Goal: Use online tool/utility: Utilize a website feature to perform a specific function

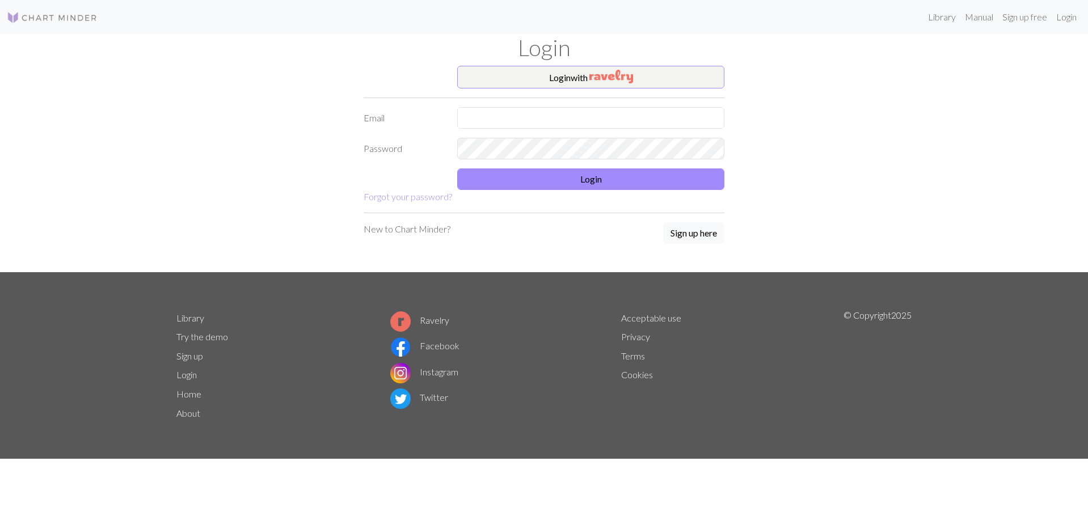
type input "[EMAIL_ADDRESS][DOMAIN_NAME]"
click at [578, 179] on button "Login" at bounding box center [590, 179] width 267 height 22
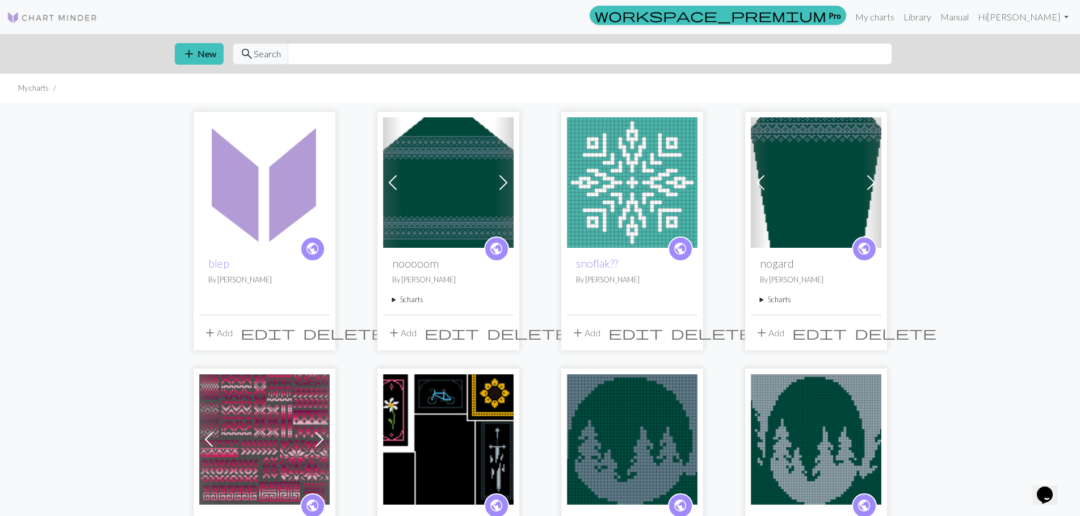
click at [846, 188] on img at bounding box center [816, 182] width 130 height 130
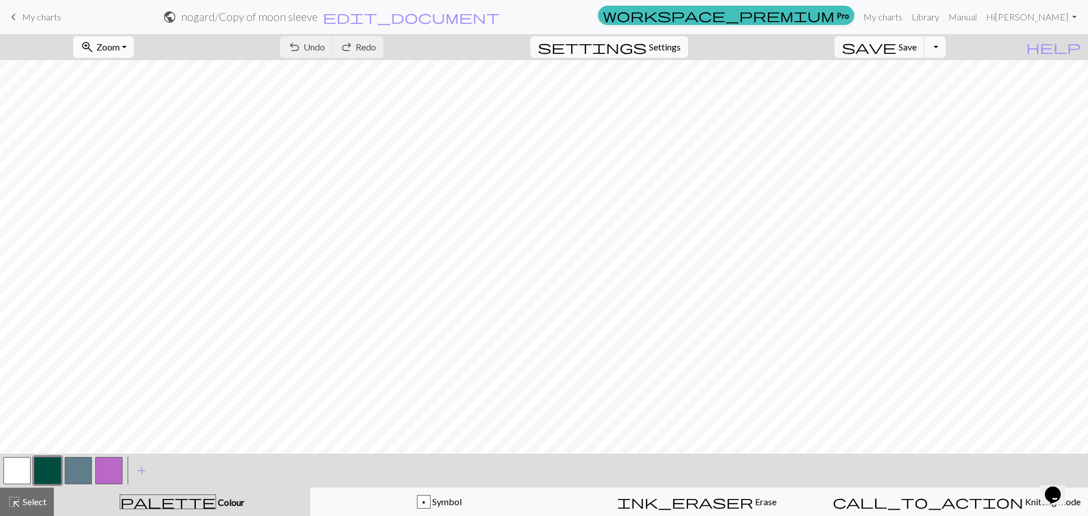
click at [134, 48] on button "zoom_in Zoom Zoom" at bounding box center [103, 47] width 61 height 22
click at [153, 137] on button "50%" at bounding box center [119, 136] width 90 height 18
drag, startPoint x: 33, startPoint y: 508, endPoint x: 138, endPoint y: 456, distance: 116.7
click at [33, 509] on button "highlight_alt Select Select" at bounding box center [27, 502] width 54 height 28
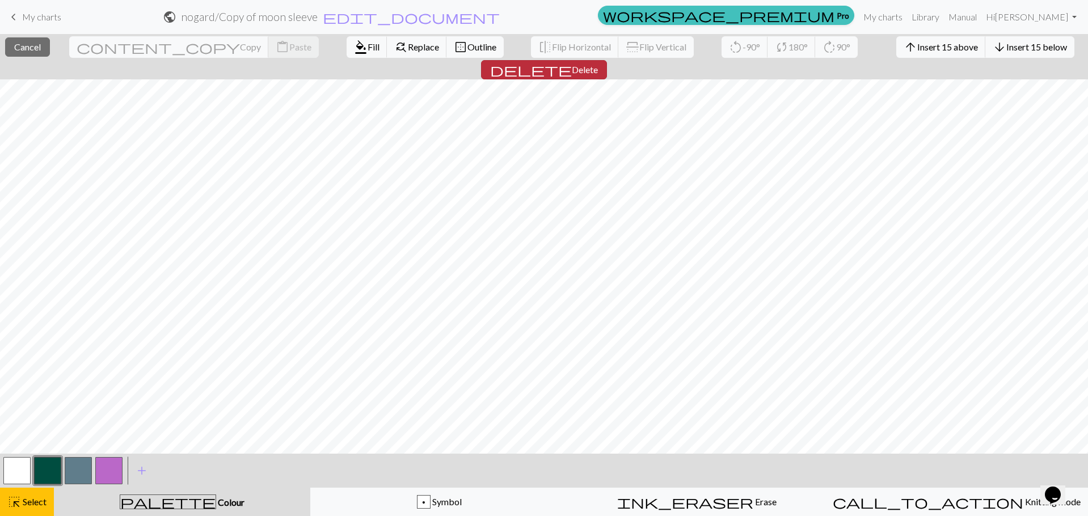
click at [598, 64] on span "Delete" at bounding box center [585, 69] width 26 height 11
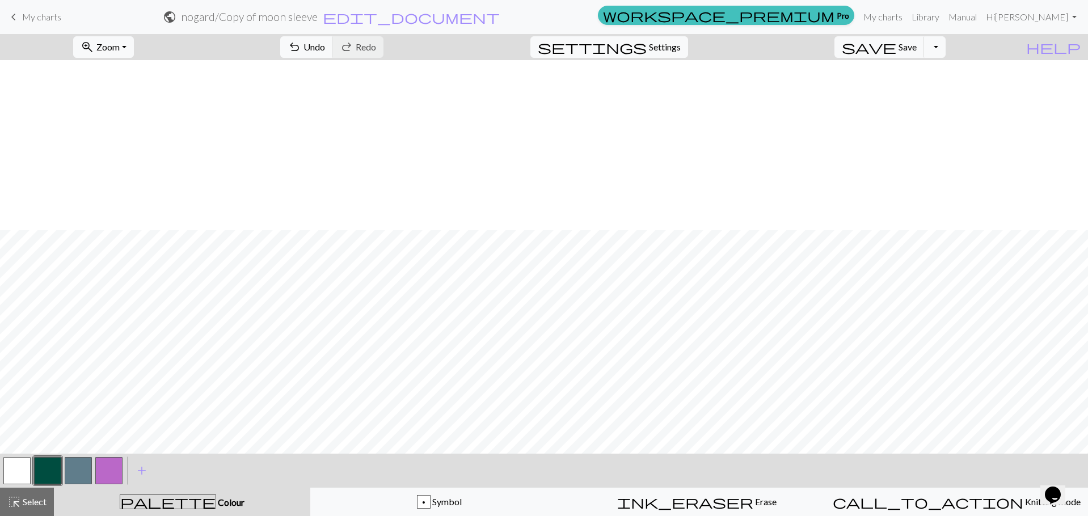
scroll to position [170, 0]
click at [24, 495] on div "highlight_alt Select Select" at bounding box center [26, 502] width 39 height 14
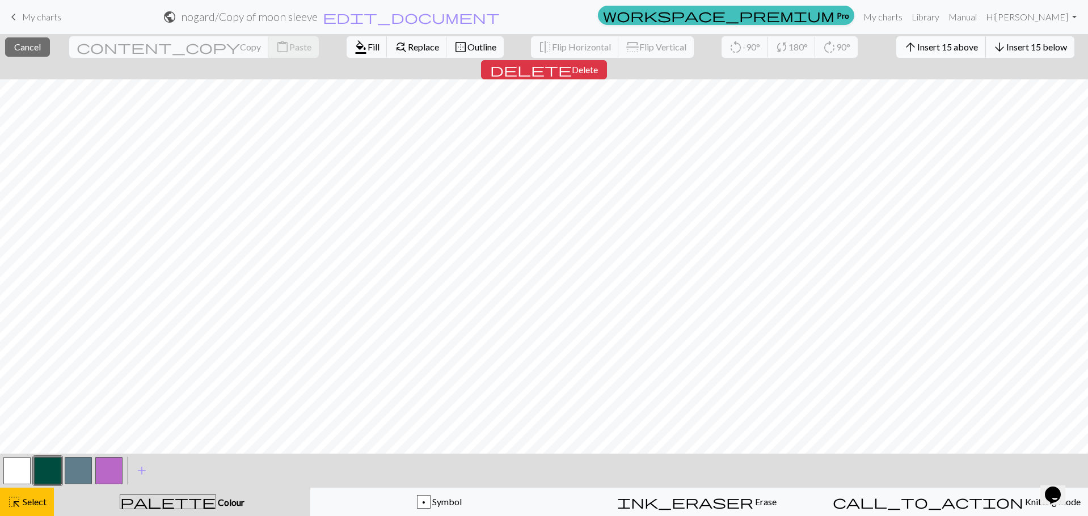
click at [917, 48] on span "Insert 15 above" at bounding box center [947, 46] width 61 height 11
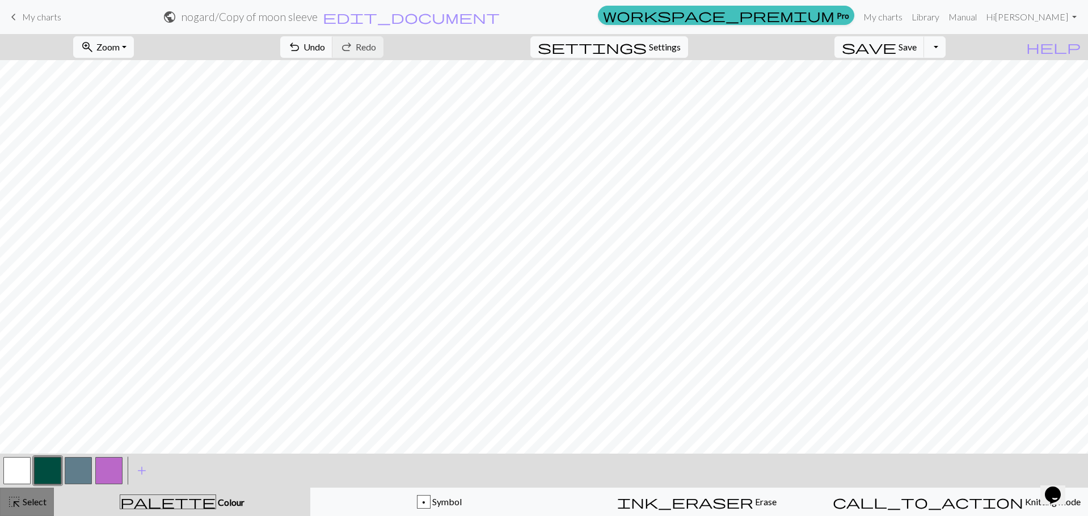
click at [43, 496] on button "highlight_alt Select Select" at bounding box center [27, 502] width 54 height 28
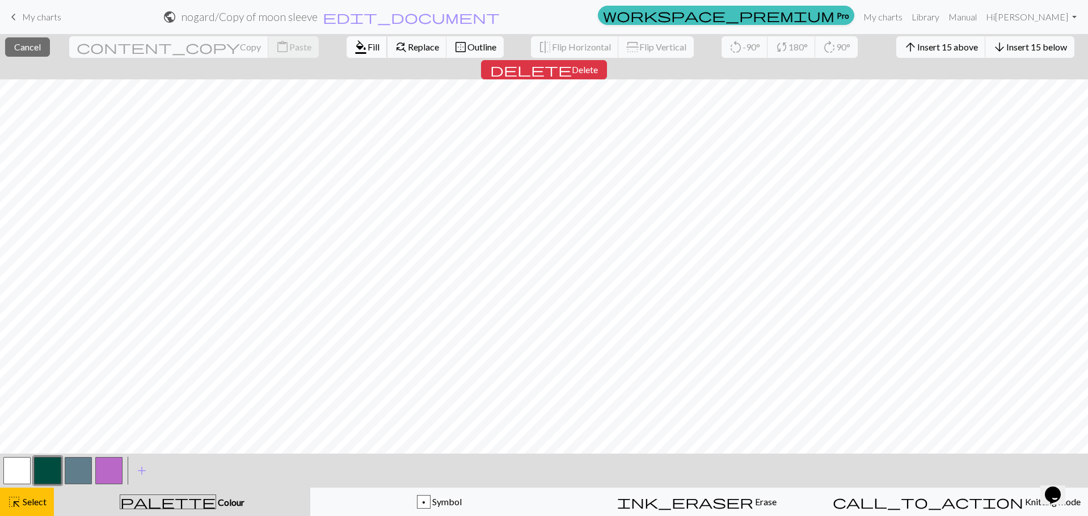
click at [347, 55] on button "format_color_fill Fill" at bounding box center [367, 47] width 41 height 22
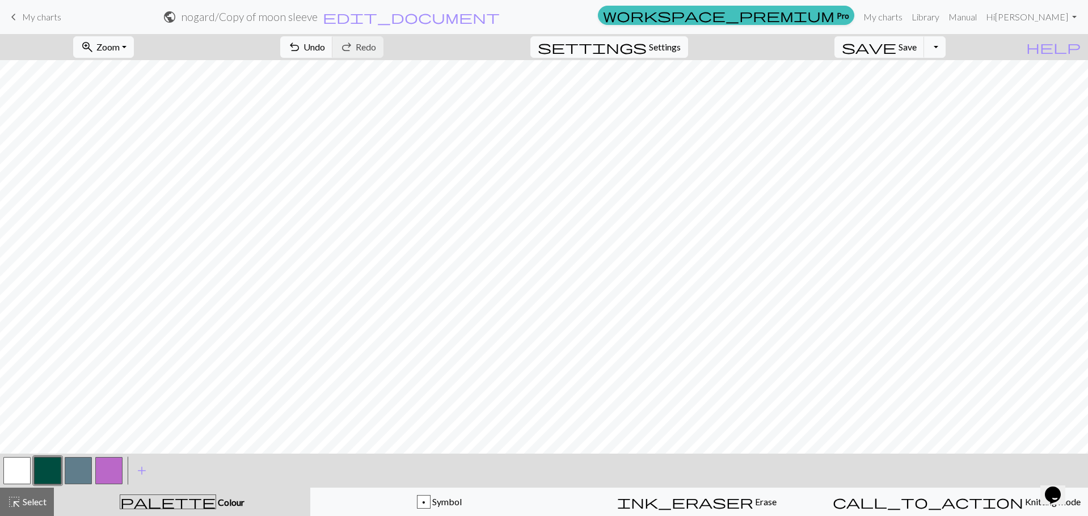
scroll to position [0, 0]
click at [6, 467] on button "button" at bounding box center [16, 470] width 27 height 27
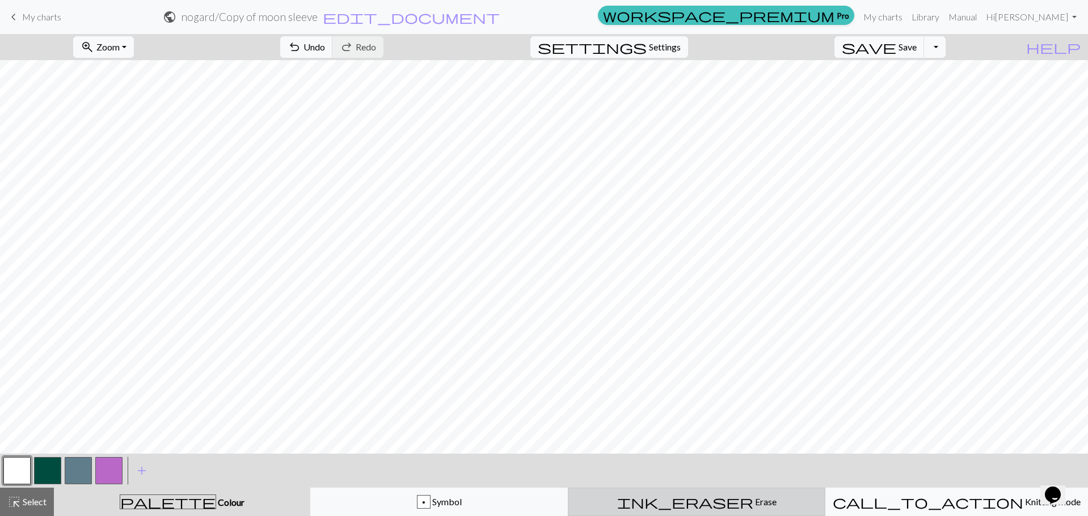
click at [753, 504] on span "Erase" at bounding box center [764, 501] width 23 height 11
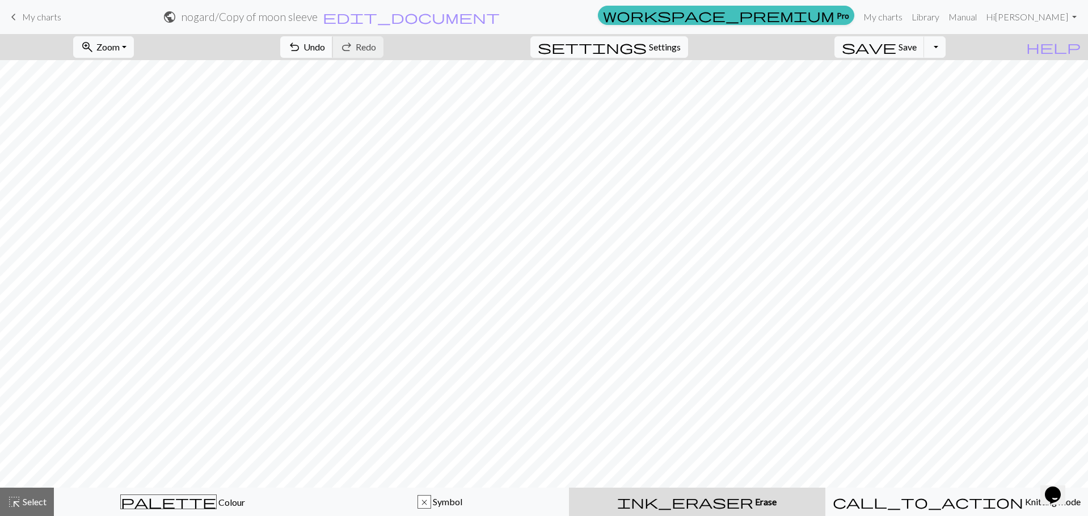
click at [333, 54] on button "undo Undo Undo" at bounding box center [306, 47] width 53 height 22
click at [325, 52] on span "Undo" at bounding box center [314, 46] width 22 height 11
click at [325, 51] on span "Undo" at bounding box center [314, 46] width 22 height 11
click at [325, 50] on span "Undo" at bounding box center [314, 46] width 22 height 11
click at [325, 49] on span "Undo" at bounding box center [314, 46] width 22 height 11
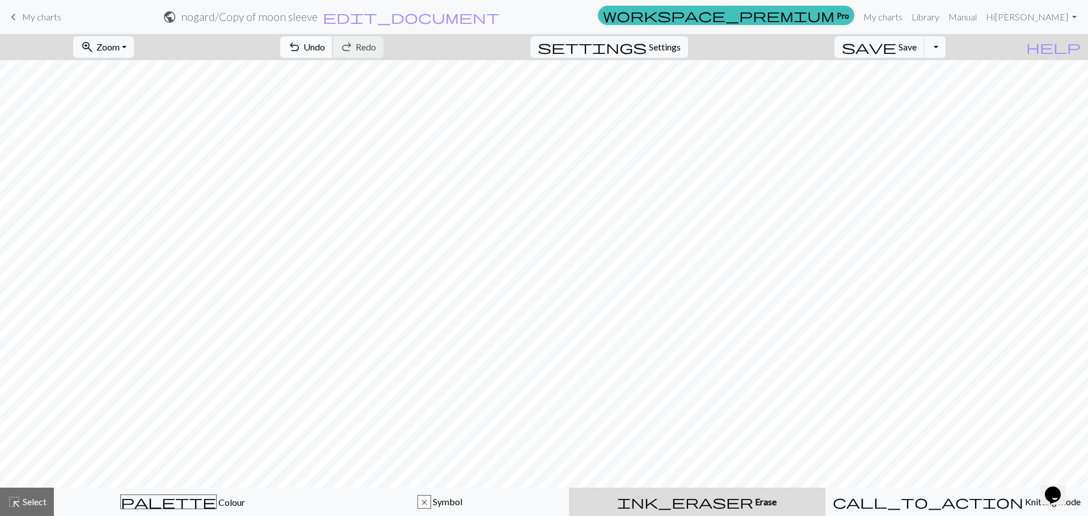
click at [325, 49] on span "Undo" at bounding box center [314, 46] width 22 height 11
click at [325, 48] on span "Undo" at bounding box center [314, 46] width 22 height 11
click at [325, 47] on span "Undo" at bounding box center [314, 46] width 22 height 11
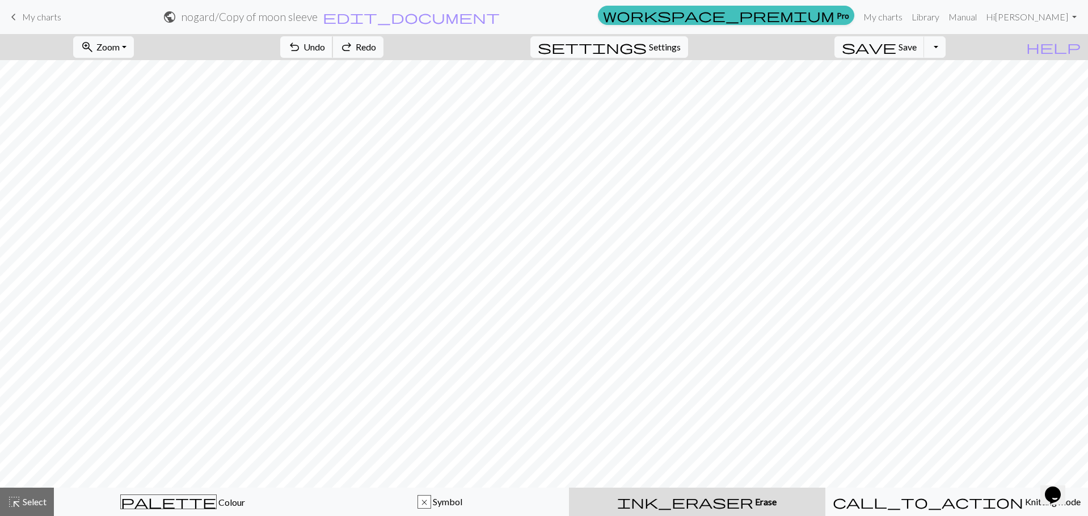
click at [325, 47] on span "Undo" at bounding box center [314, 46] width 22 height 11
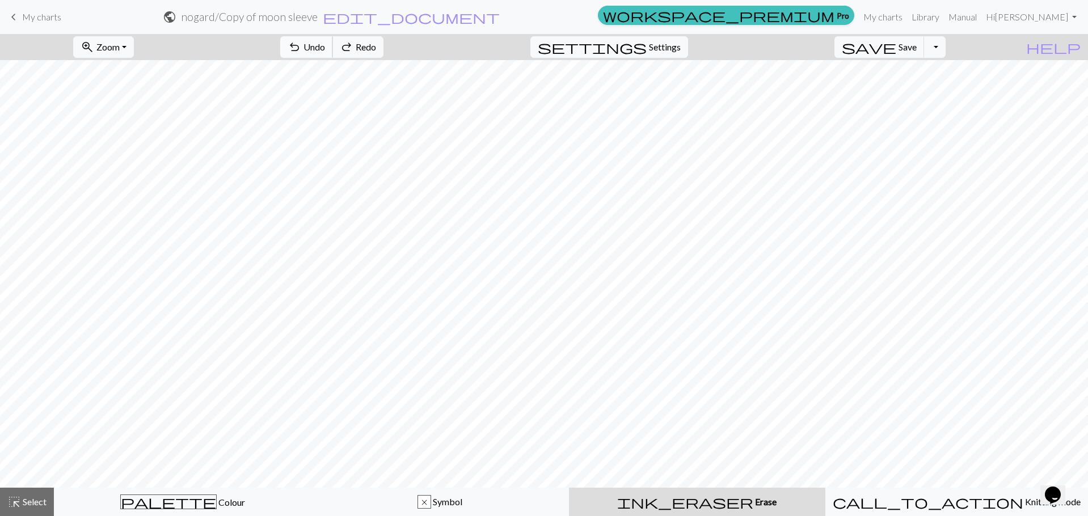
click at [325, 47] on span "Undo" at bounding box center [314, 46] width 22 height 11
click at [325, 45] on span "Undo" at bounding box center [314, 46] width 22 height 11
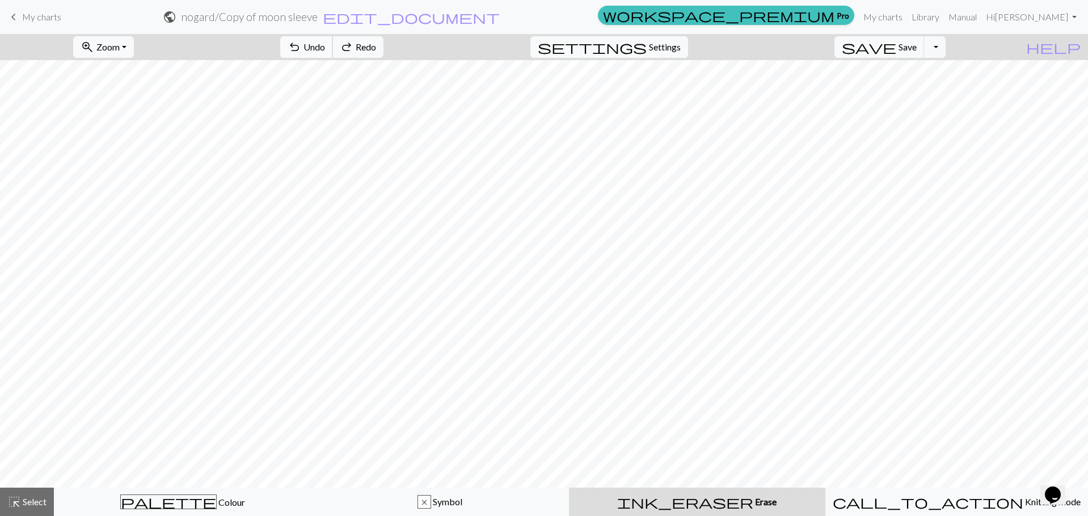
click at [325, 45] on span "Undo" at bounding box center [314, 46] width 22 height 11
click at [325, 44] on span "Undo" at bounding box center [314, 46] width 22 height 11
click at [333, 41] on button "undo Undo Undo" at bounding box center [306, 47] width 53 height 22
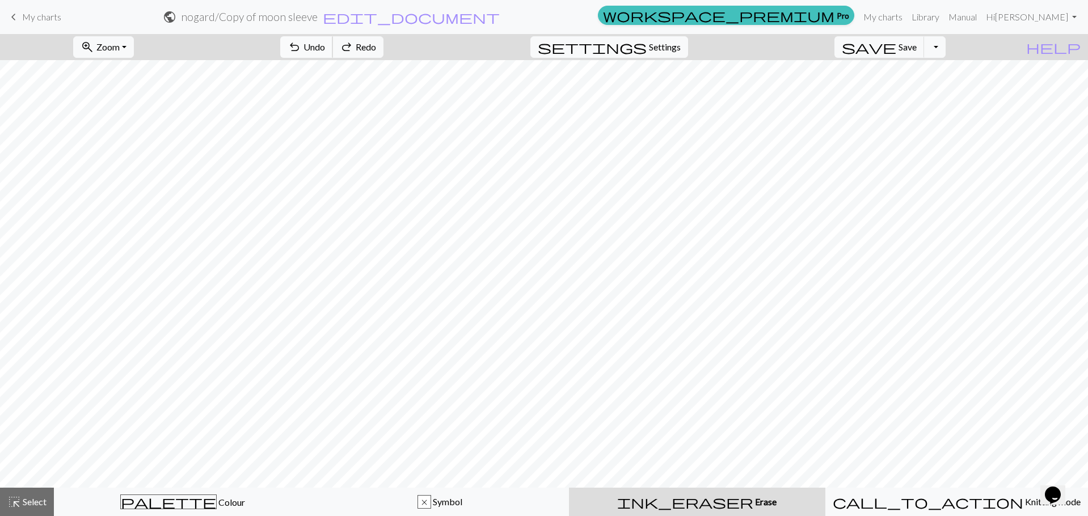
click at [333, 41] on button "undo Undo Undo" at bounding box center [306, 47] width 53 height 22
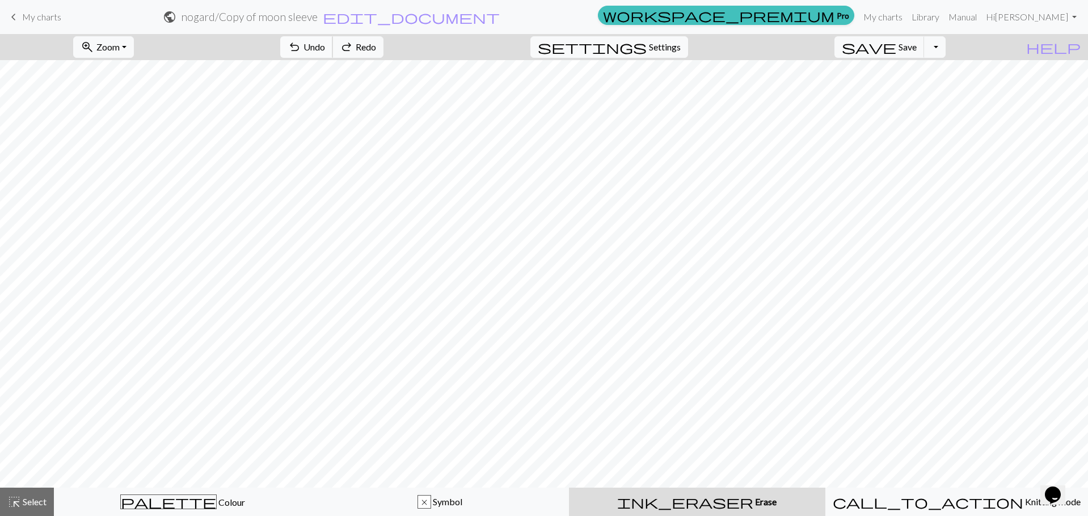
click at [333, 41] on button "undo Undo Undo" at bounding box center [306, 47] width 53 height 22
click at [333, 39] on button "undo Undo Undo" at bounding box center [306, 47] width 53 height 22
click at [353, 44] on span "redo" at bounding box center [347, 47] width 14 height 16
click at [301, 45] on span "undo" at bounding box center [295, 47] width 14 height 16
click at [325, 43] on span "Undo" at bounding box center [314, 46] width 22 height 11
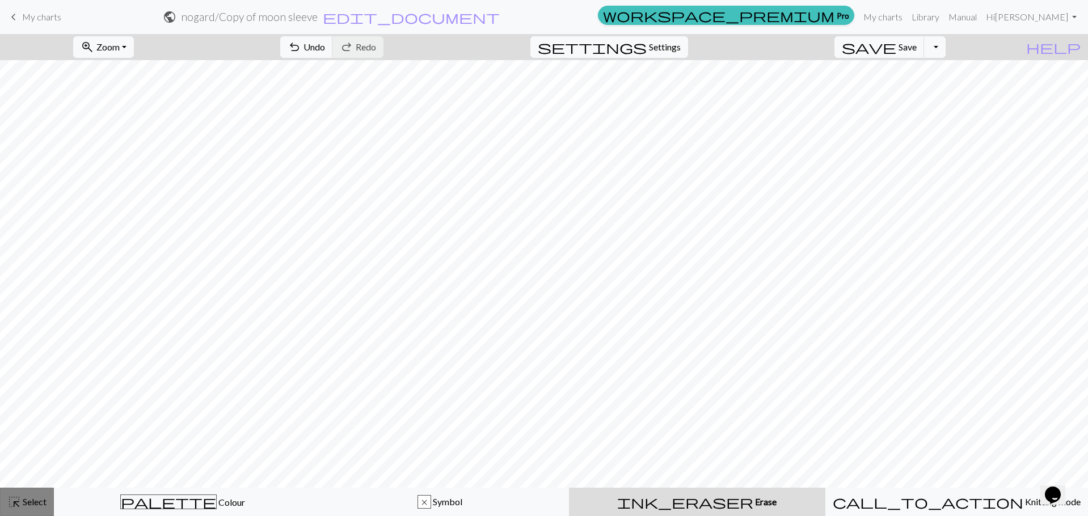
click at [16, 499] on span "highlight_alt" at bounding box center [14, 502] width 14 height 16
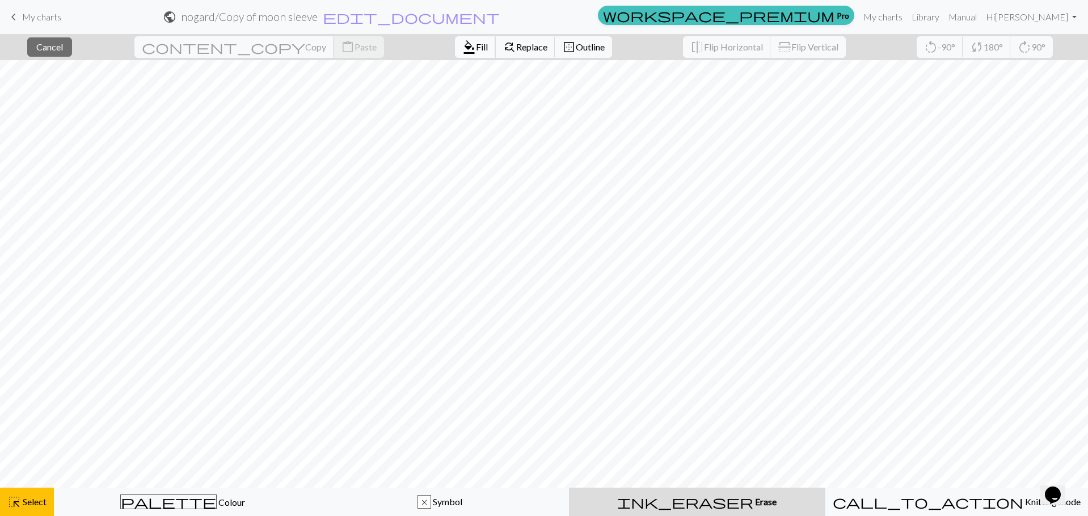
click at [476, 47] on span "Fill" at bounding box center [482, 46] width 12 height 11
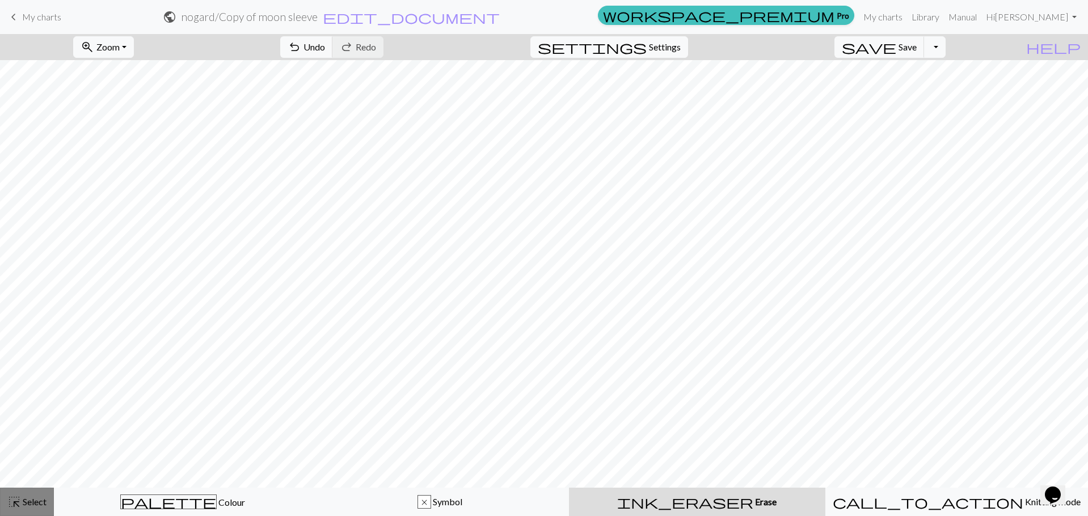
click at [25, 497] on span "Select" at bounding box center [34, 501] width 26 height 11
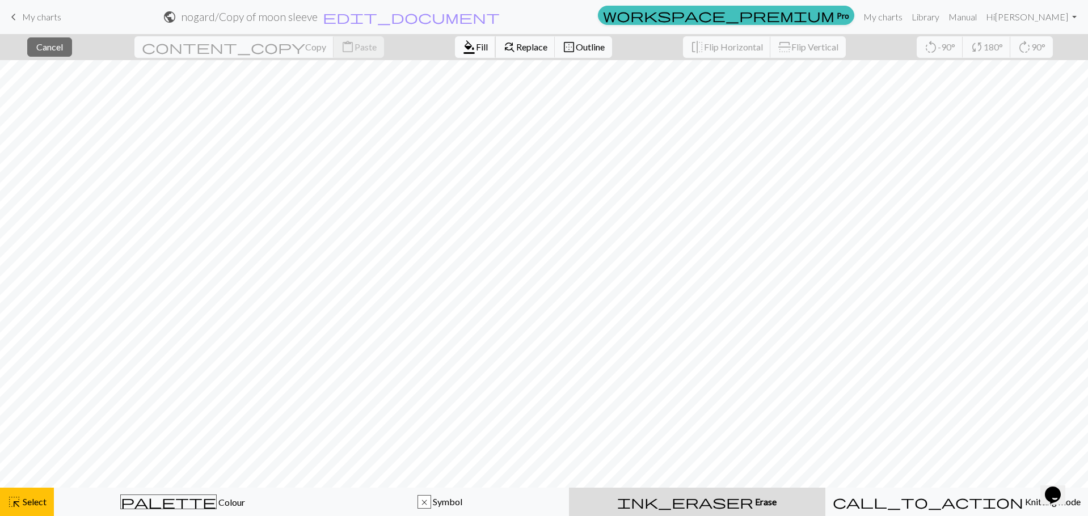
click at [455, 40] on button "format_color_fill Fill" at bounding box center [475, 47] width 41 height 22
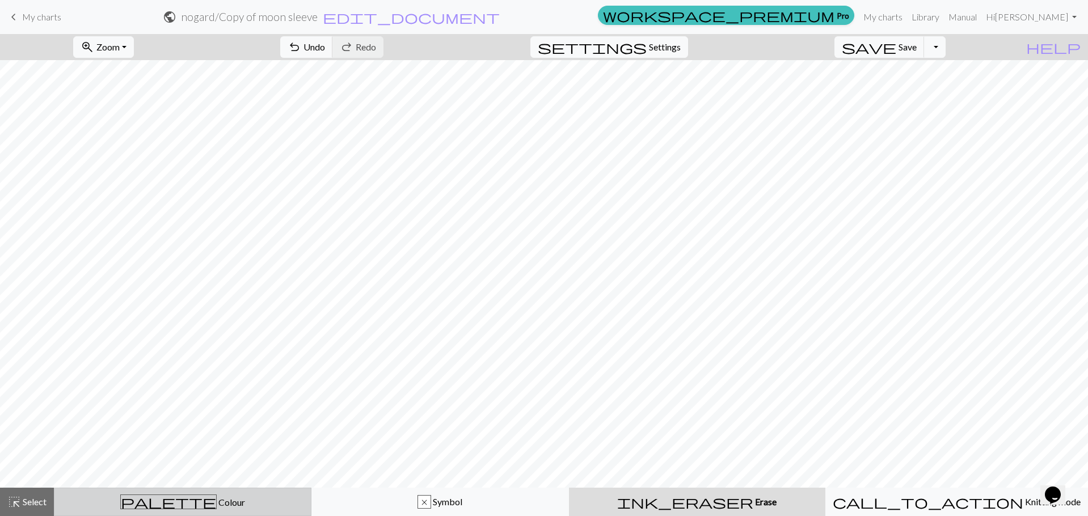
click at [87, 499] on div "palette Colour Colour" at bounding box center [182, 502] width 243 height 15
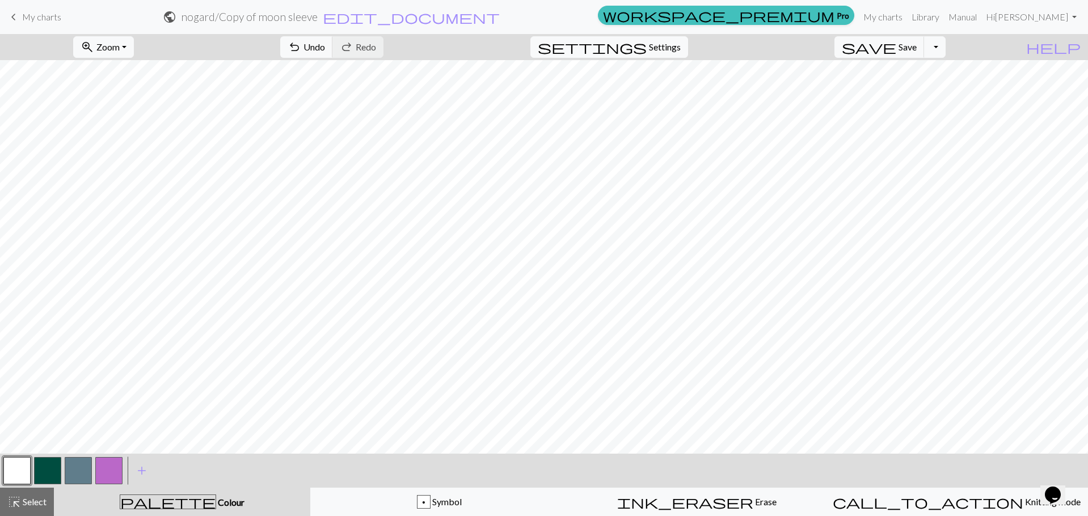
click at [52, 472] on button "button" at bounding box center [47, 470] width 27 height 27
click at [25, 494] on button "highlight_alt Select Select" at bounding box center [27, 502] width 54 height 28
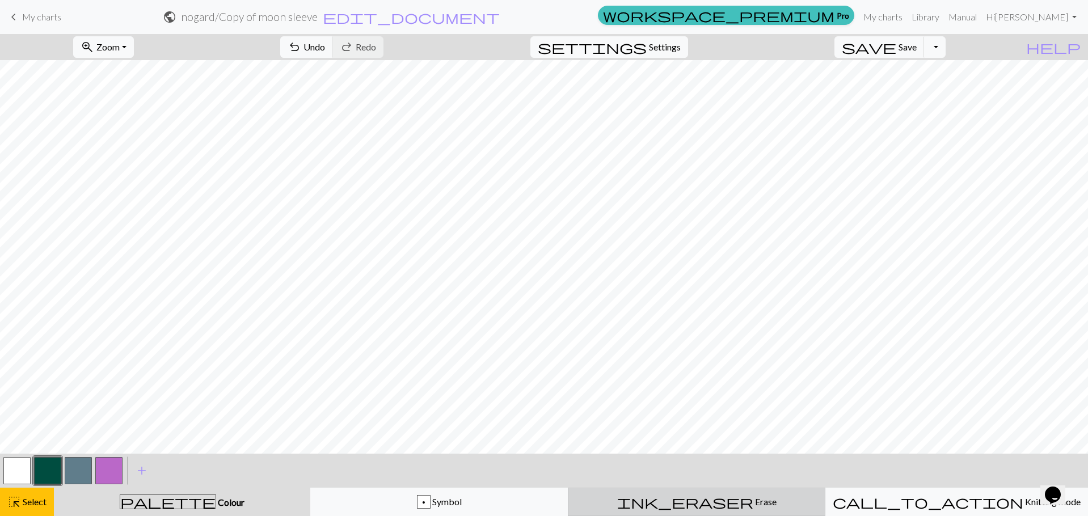
click at [731, 496] on div "ink_eraser Erase Erase" at bounding box center [696, 502] width 243 height 14
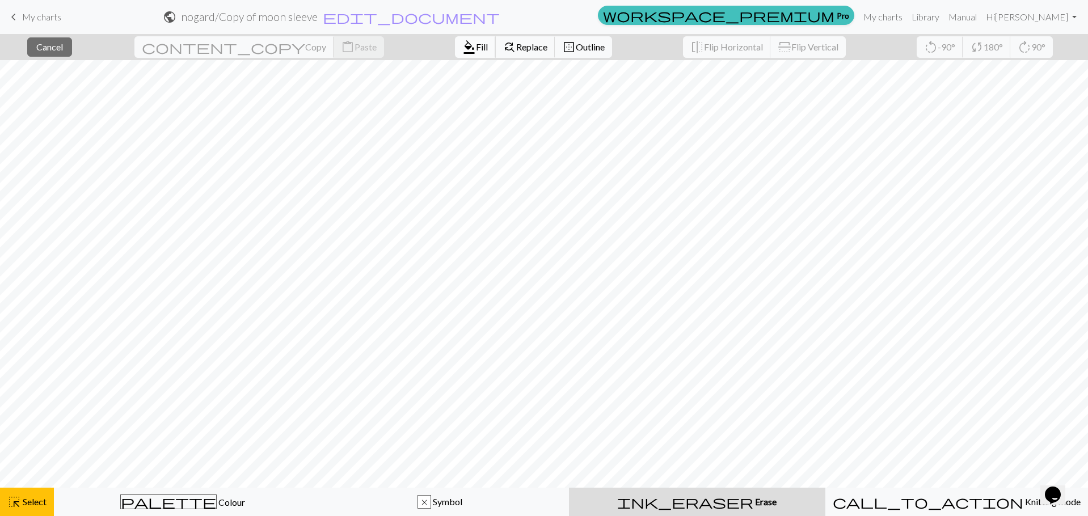
click at [462, 53] on span "format_color_fill" at bounding box center [469, 47] width 14 height 16
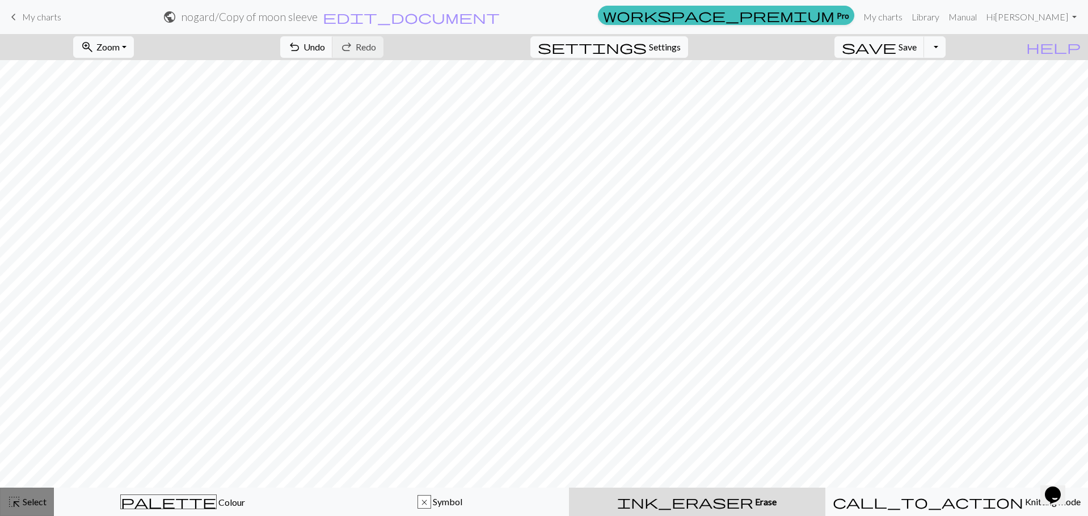
click at [41, 499] on span "Select" at bounding box center [34, 501] width 26 height 11
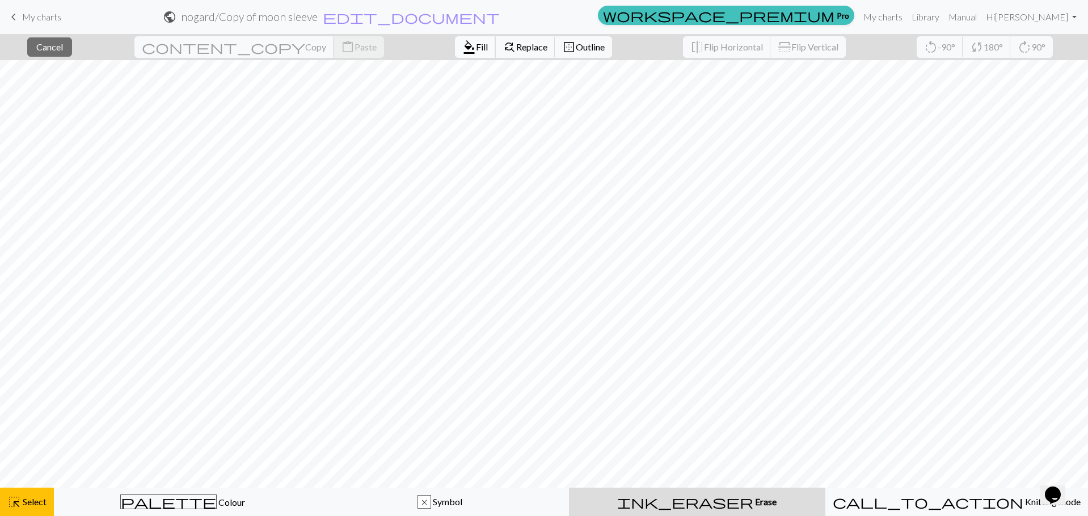
click at [462, 48] on span "format_color_fill" at bounding box center [469, 47] width 14 height 16
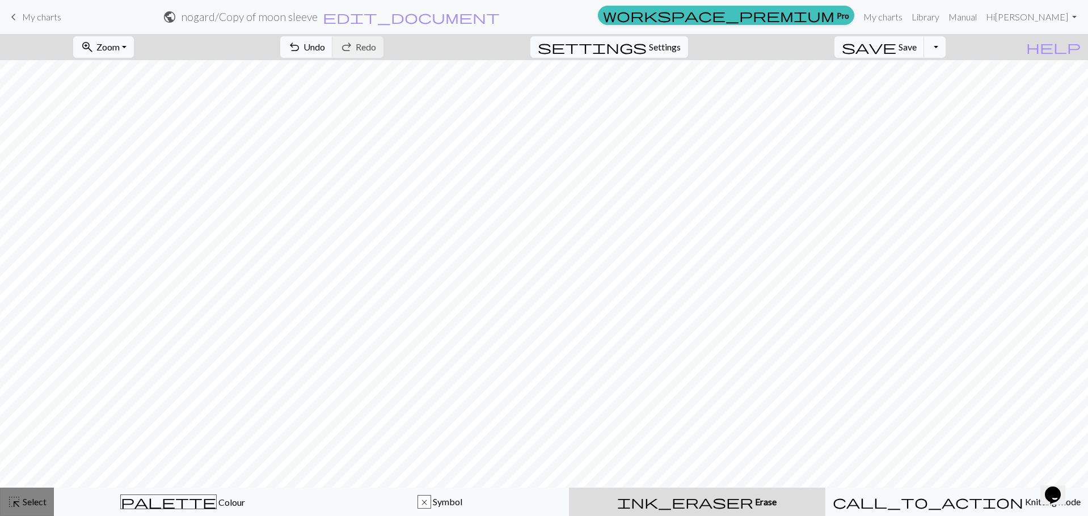
click at [41, 501] on span "Select" at bounding box center [34, 501] width 26 height 11
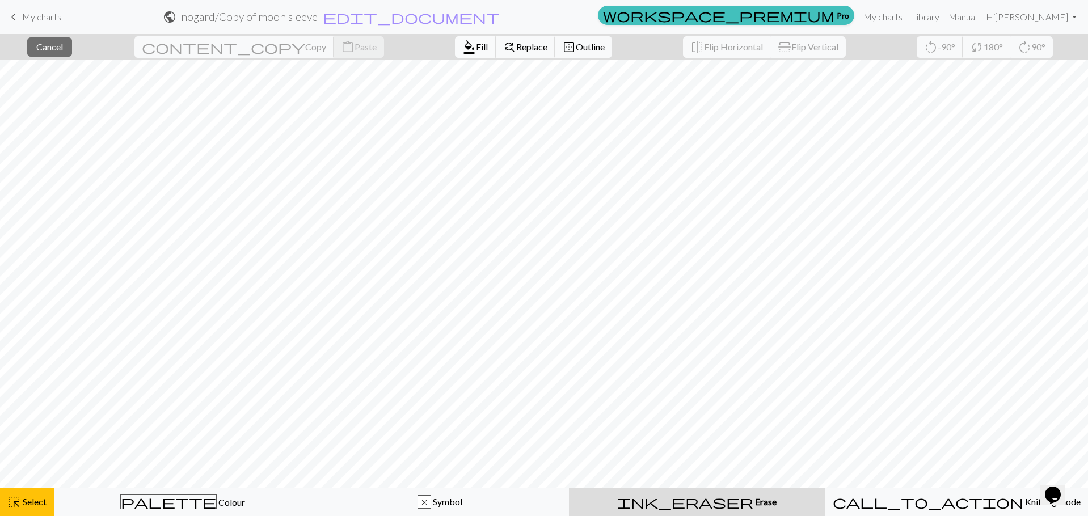
click at [476, 47] on span "Fill" at bounding box center [482, 46] width 12 height 11
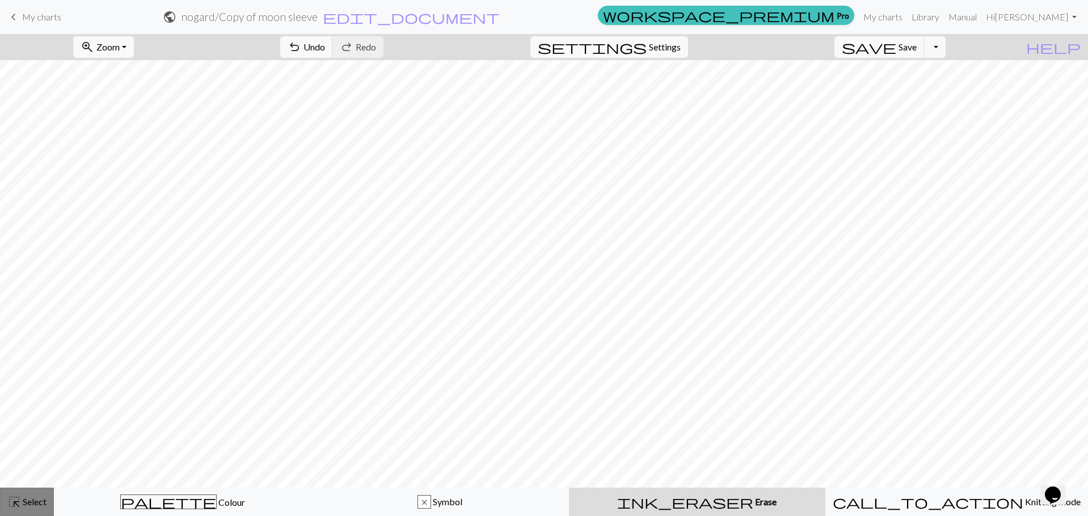
click at [12, 505] on span "highlight_alt" at bounding box center [14, 502] width 14 height 16
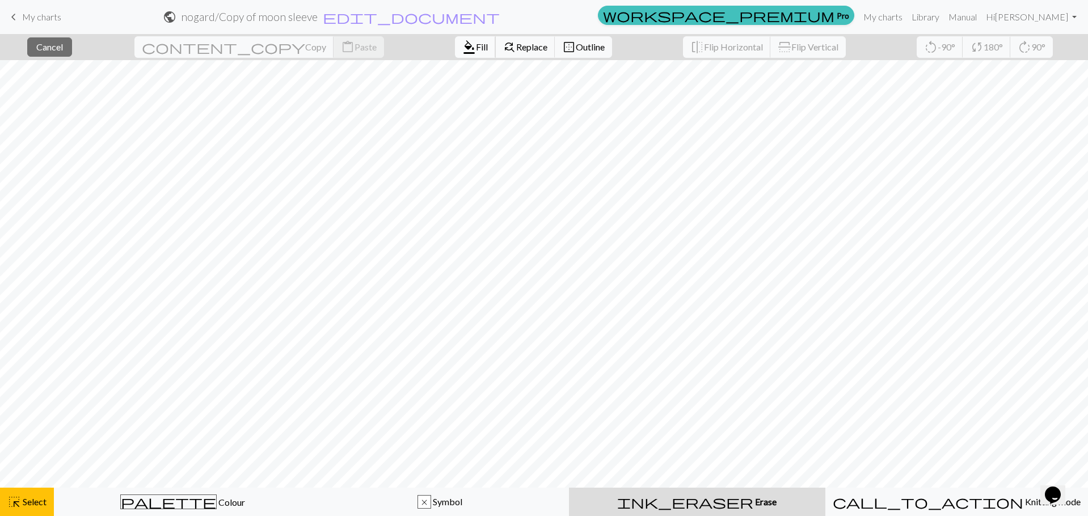
click at [462, 44] on span "format_color_fill" at bounding box center [469, 47] width 14 height 16
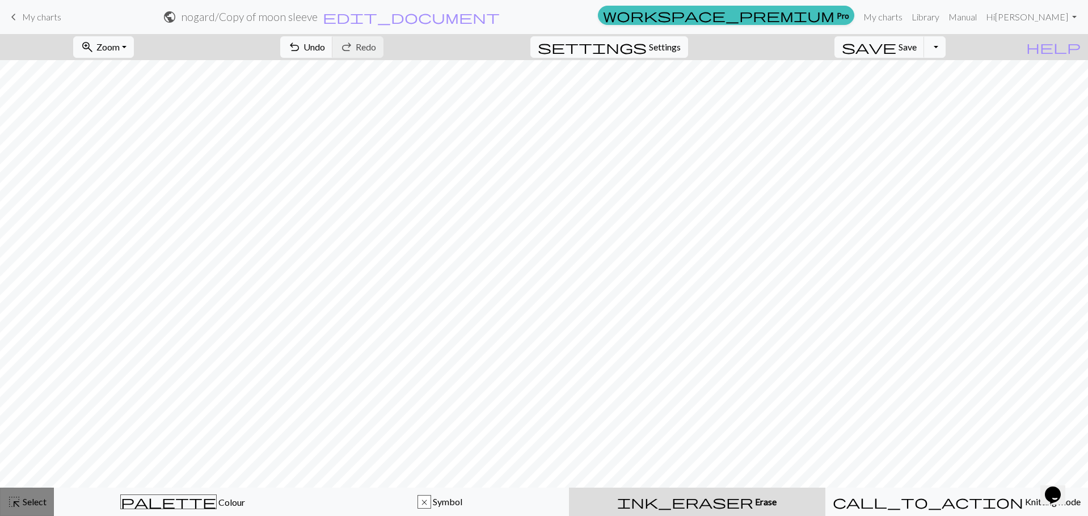
click at [30, 493] on button "highlight_alt Select Select" at bounding box center [27, 502] width 54 height 28
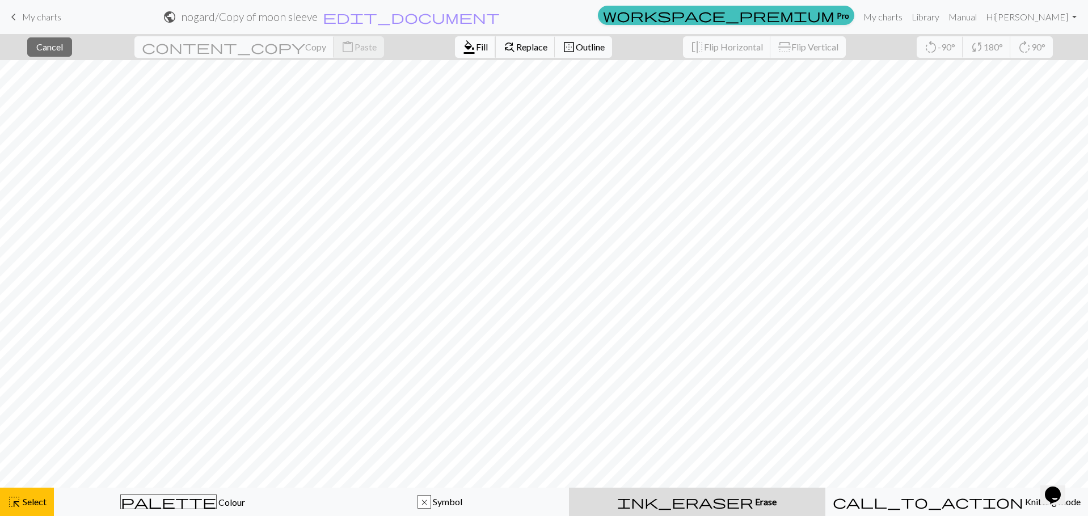
click at [455, 56] on button "format_color_fill Fill" at bounding box center [475, 47] width 41 height 22
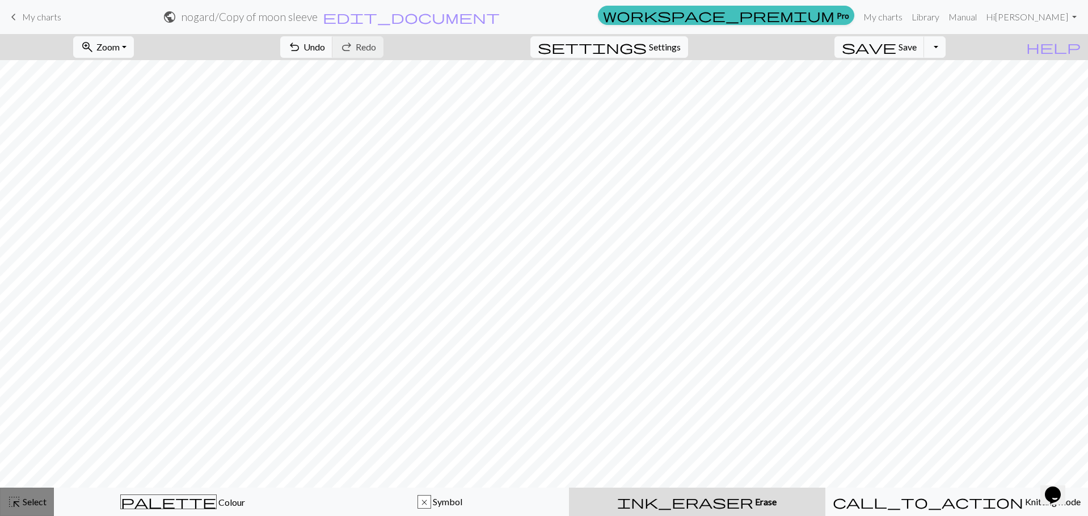
click at [27, 503] on span "Select" at bounding box center [34, 501] width 26 height 11
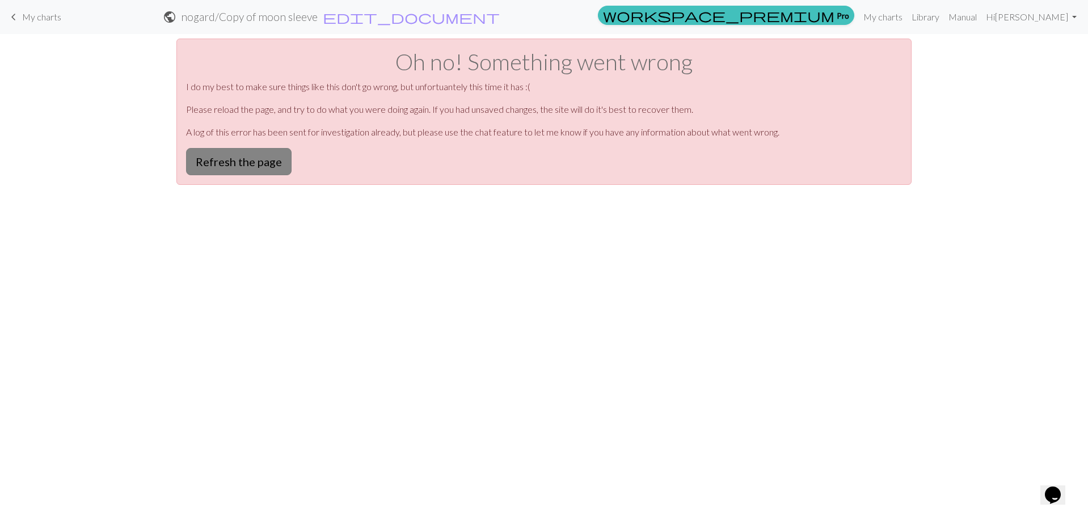
click at [239, 158] on button "Refresh the page" at bounding box center [239, 161] width 106 height 27
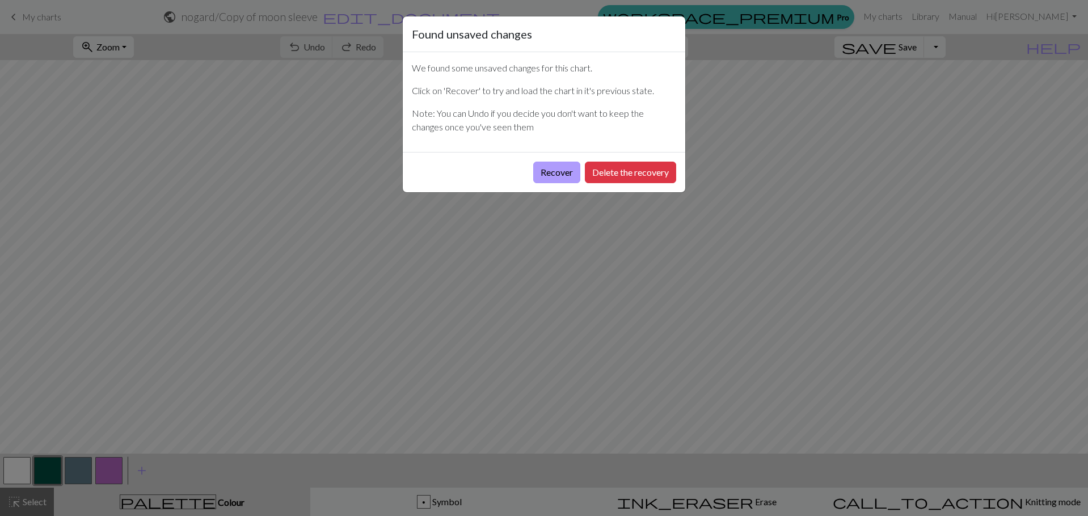
click at [543, 166] on button "Recover" at bounding box center [556, 173] width 47 height 22
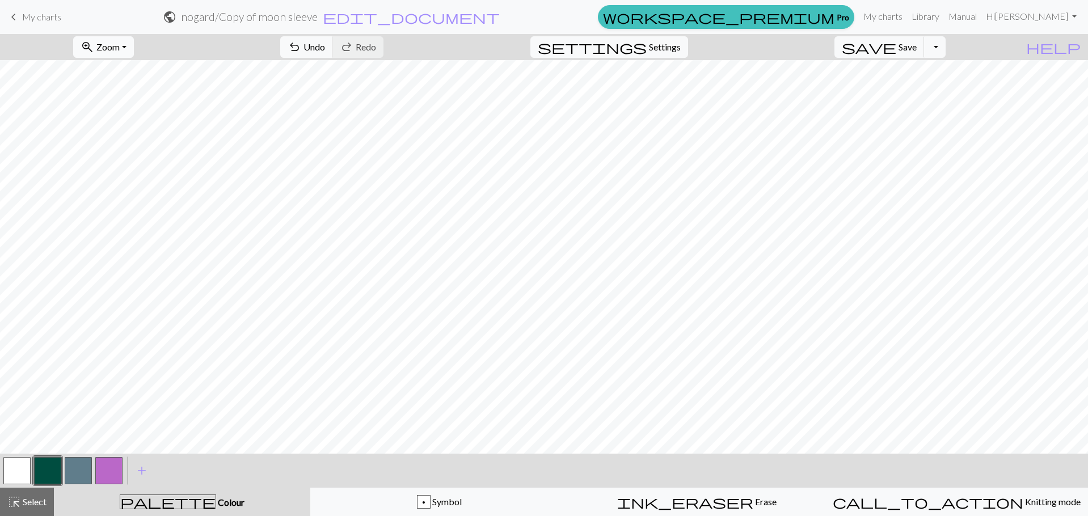
click at [133, 41] on button "zoom_in Zoom Zoom" at bounding box center [103, 47] width 61 height 22
click at [154, 140] on button "50%" at bounding box center [119, 136] width 90 height 18
drag, startPoint x: 26, startPoint y: 501, endPoint x: 115, endPoint y: 466, distance: 95.4
click at [27, 501] on span "Select" at bounding box center [34, 501] width 26 height 11
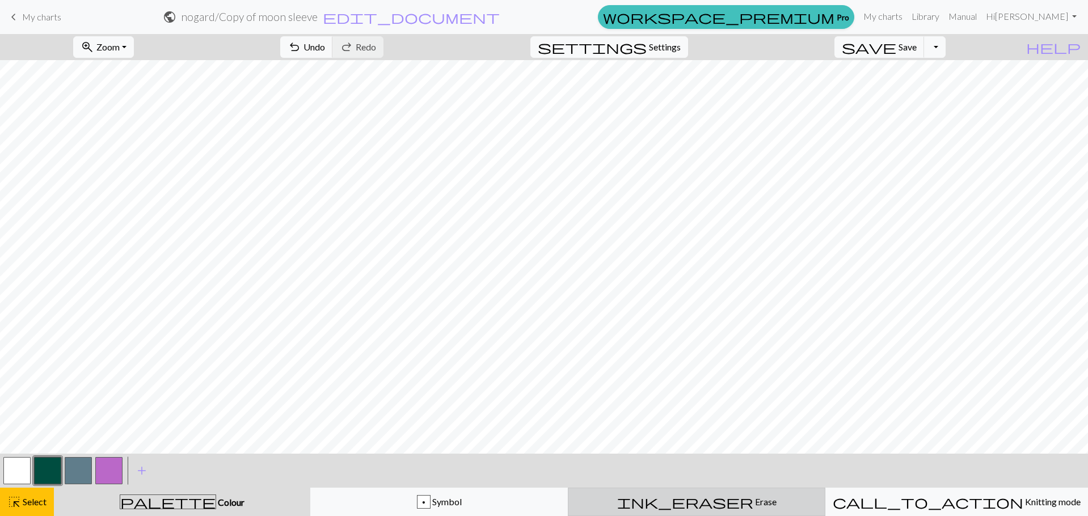
click at [642, 499] on div "ink_eraser Erase Erase" at bounding box center [696, 502] width 243 height 14
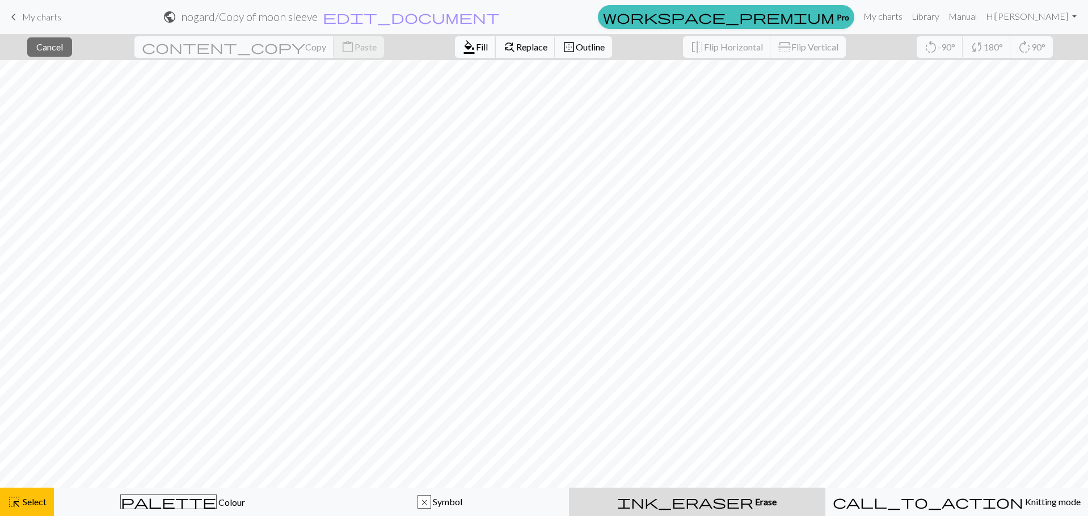
click at [462, 49] on span "format_color_fill" at bounding box center [469, 47] width 14 height 16
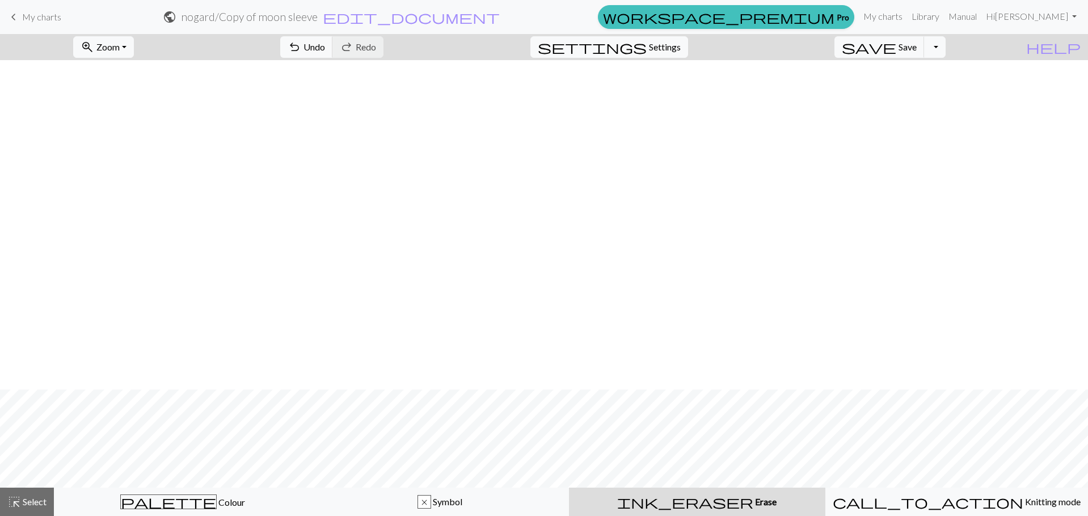
scroll to position [613, 0]
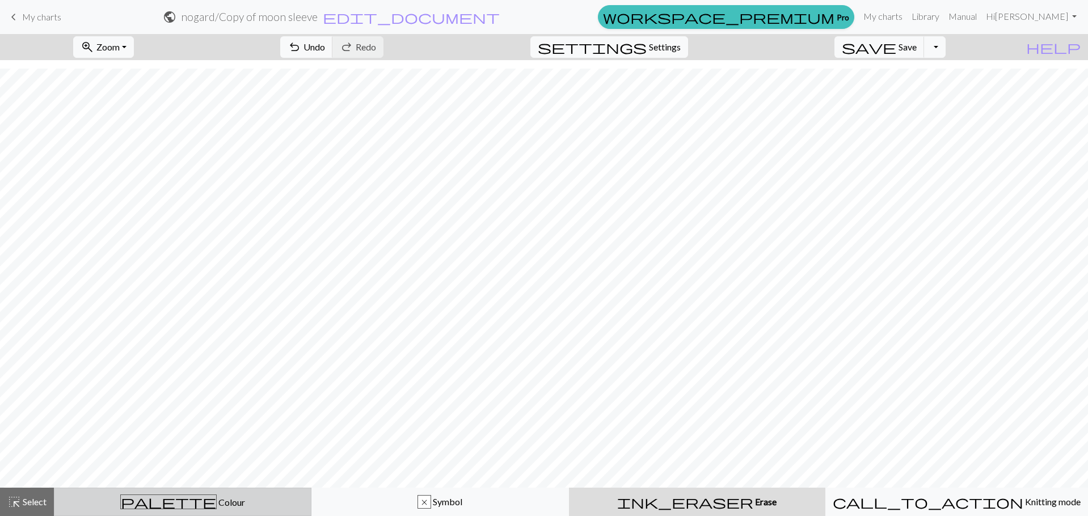
click at [210, 495] on div "palette Colour Colour" at bounding box center [182, 502] width 243 height 15
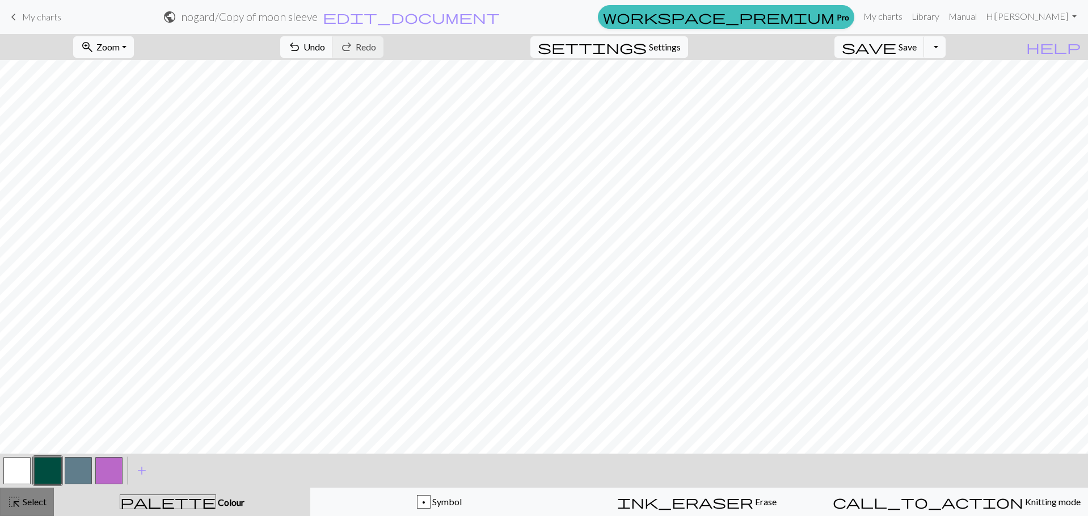
click at [49, 505] on button "highlight_alt Select Select" at bounding box center [27, 502] width 54 height 28
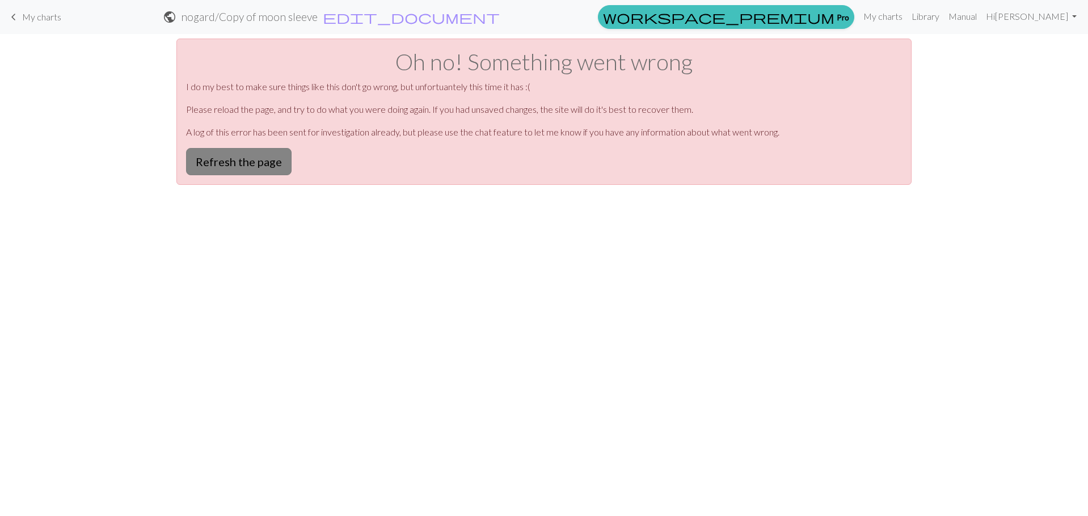
click at [235, 165] on button "Refresh the page" at bounding box center [239, 161] width 106 height 27
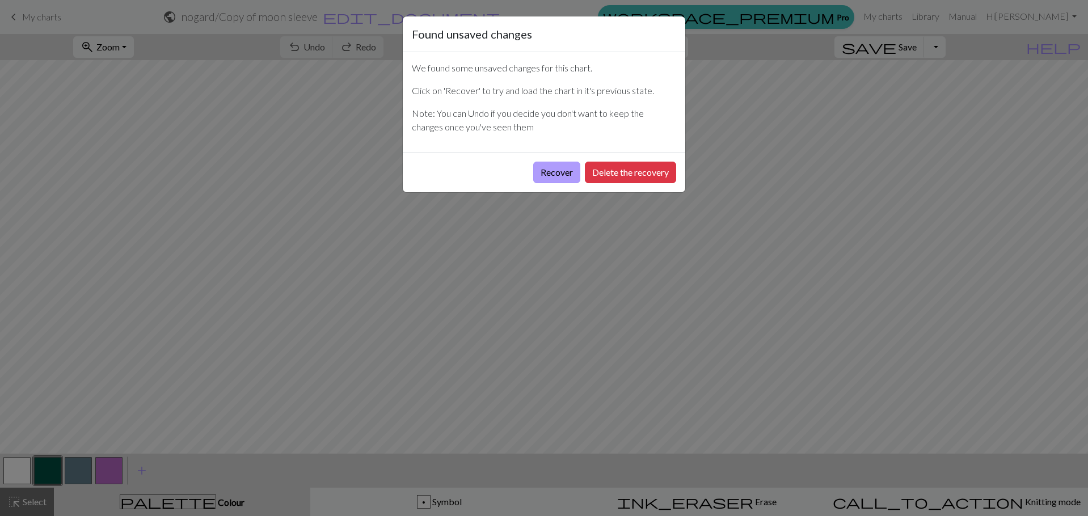
click at [562, 165] on button "Recover" at bounding box center [556, 173] width 47 height 22
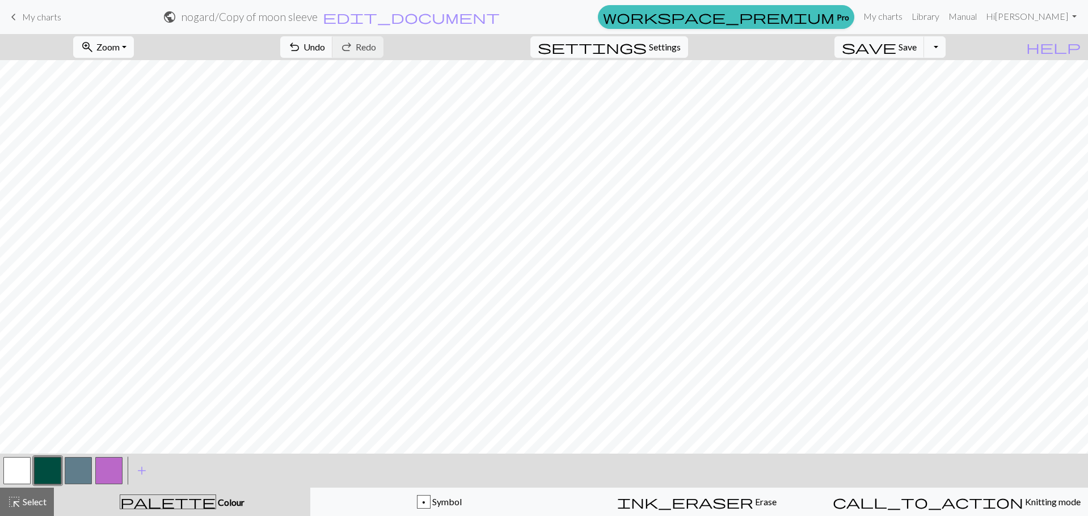
click at [132, 53] on button "zoom_in Zoom Zoom" at bounding box center [103, 47] width 61 height 22
click at [151, 155] on button "100%" at bounding box center [119, 154] width 90 height 18
click at [129, 54] on button "zoom_in Zoom Zoom" at bounding box center [103, 47] width 61 height 22
click at [145, 140] on button "50%" at bounding box center [119, 136] width 90 height 18
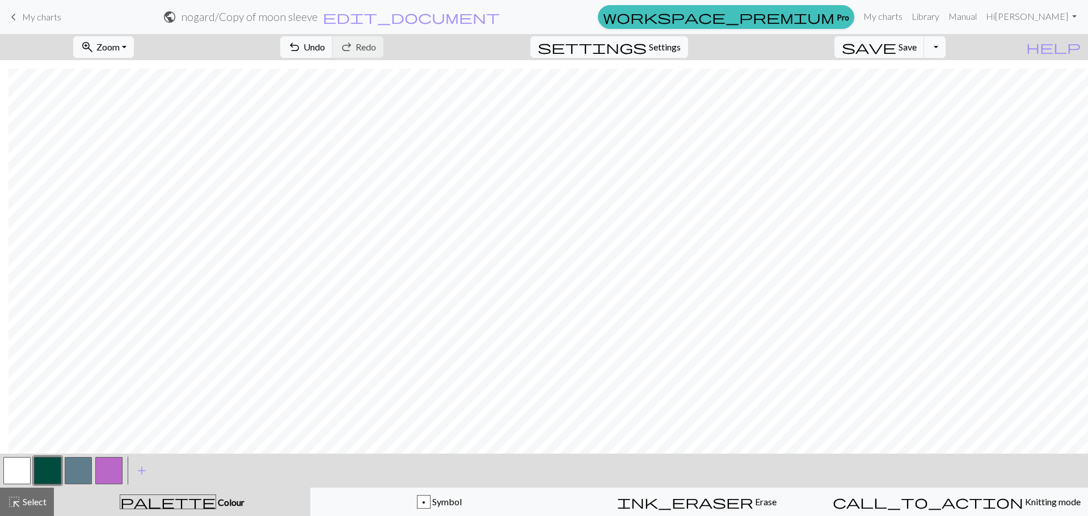
scroll to position [647, 9]
click at [19, 501] on span "highlight_alt" at bounding box center [14, 502] width 14 height 16
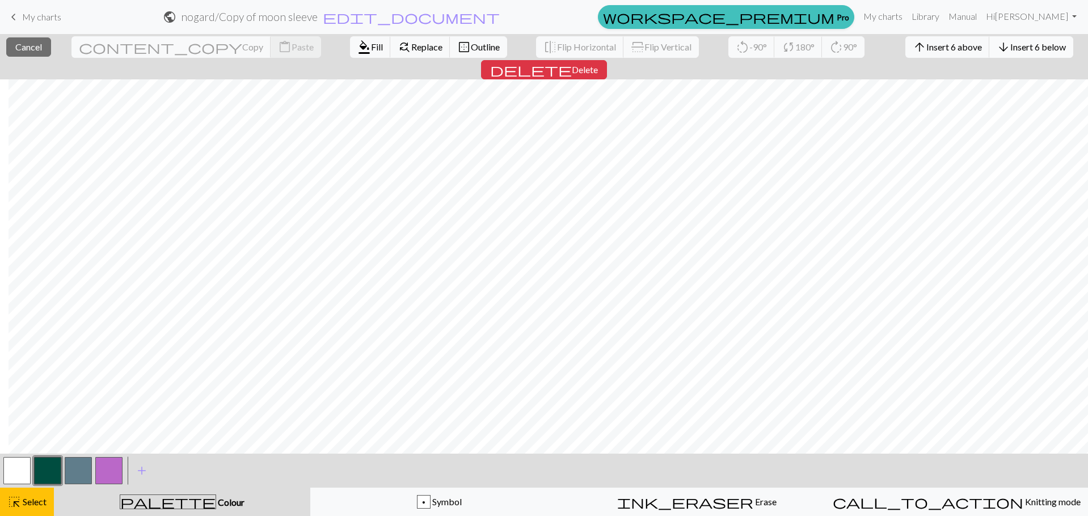
click at [1010, 43] on span "Insert 6 below" at bounding box center [1038, 46] width 56 height 11
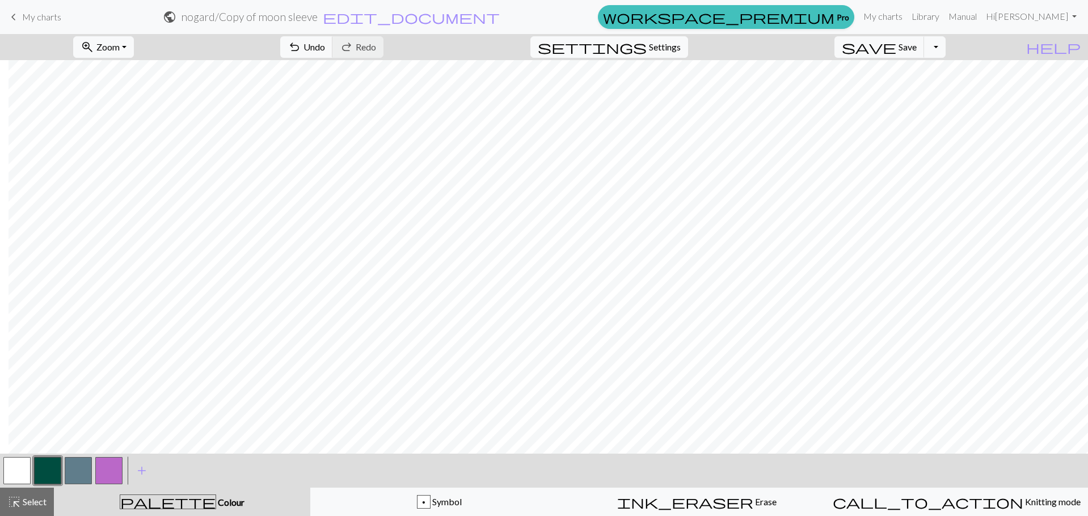
drag, startPoint x: 33, startPoint y: 496, endPoint x: 79, endPoint y: 447, distance: 67.4
click at [35, 496] on span "Select" at bounding box center [34, 501] width 26 height 11
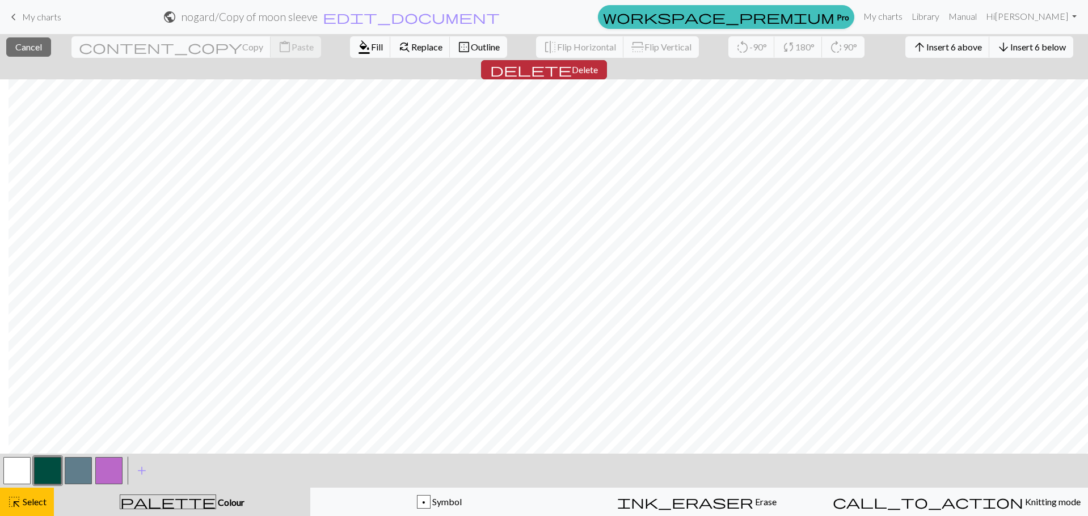
click at [598, 64] on span "Delete" at bounding box center [585, 69] width 26 height 11
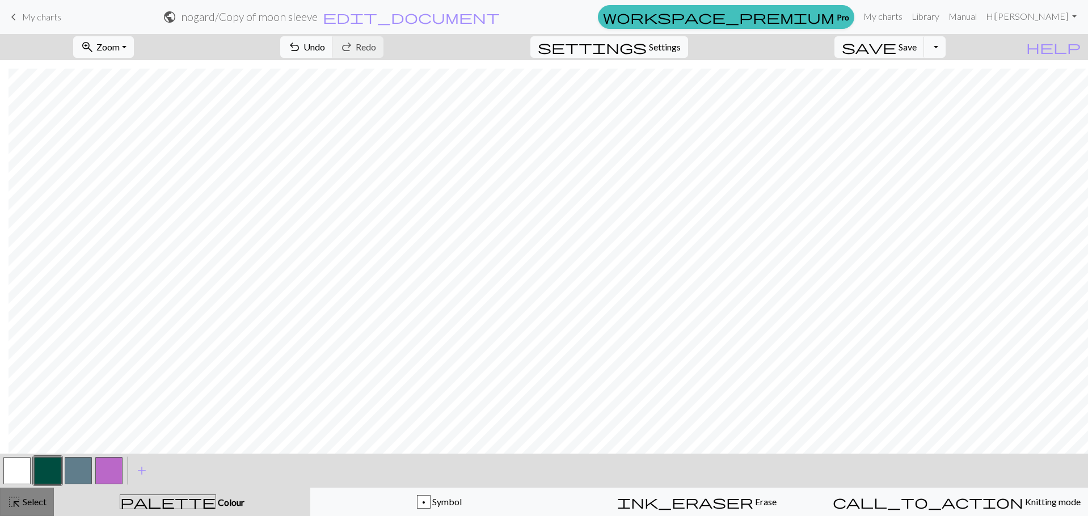
click at [33, 497] on span "Select" at bounding box center [34, 501] width 26 height 11
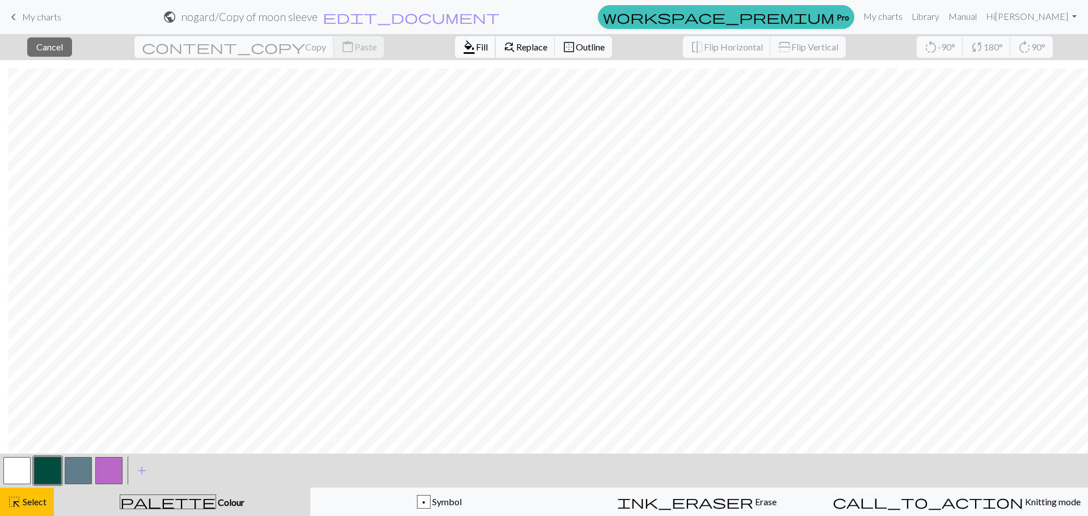
click at [476, 48] on span "Fill" at bounding box center [482, 46] width 12 height 11
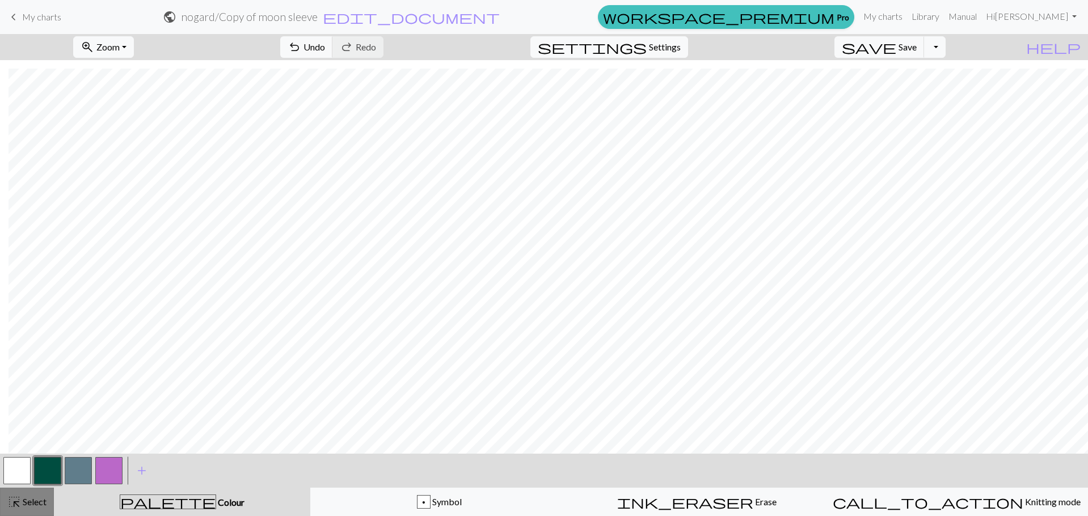
click at [20, 504] on span "highlight_alt" at bounding box center [14, 502] width 14 height 16
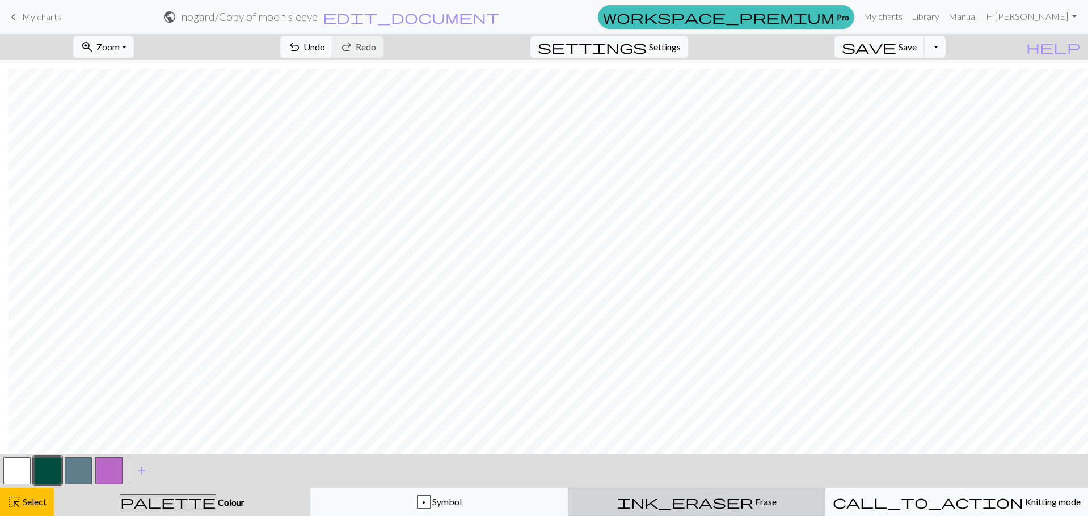
click at [648, 497] on div "ink_eraser Erase Erase" at bounding box center [696, 502] width 243 height 14
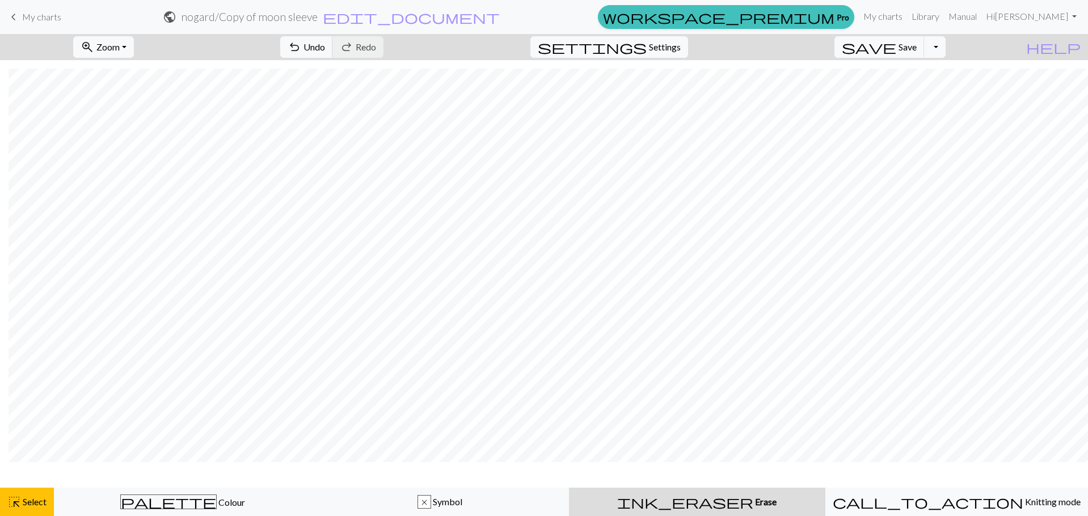
scroll to position [613, 9]
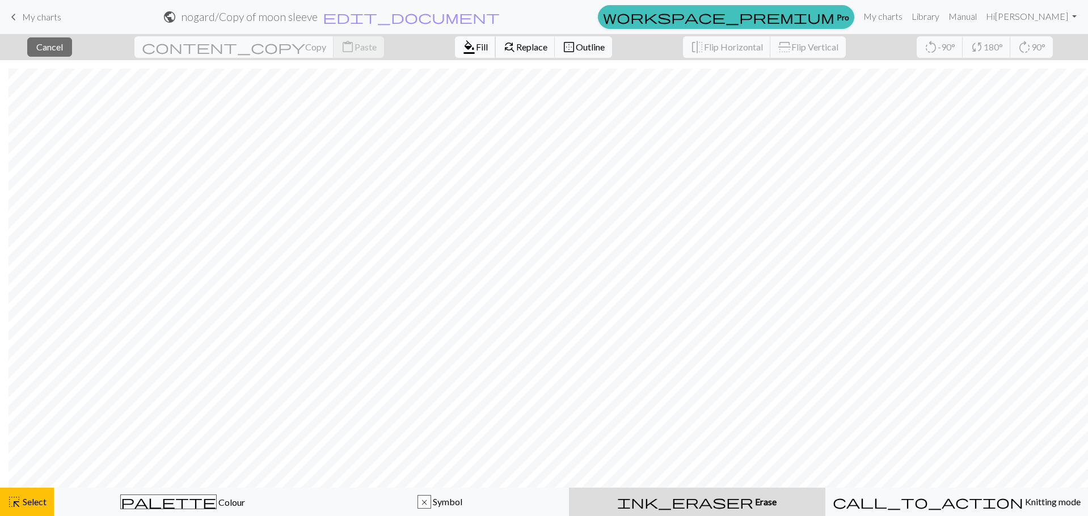
click at [462, 40] on span "format_color_fill" at bounding box center [469, 47] width 14 height 16
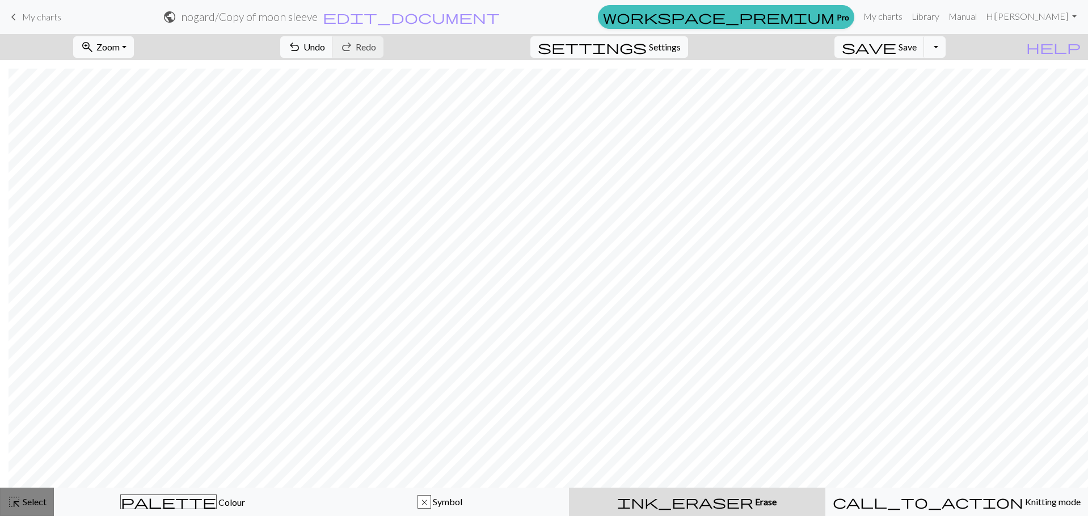
click at [45, 506] on span "Select" at bounding box center [34, 501] width 26 height 11
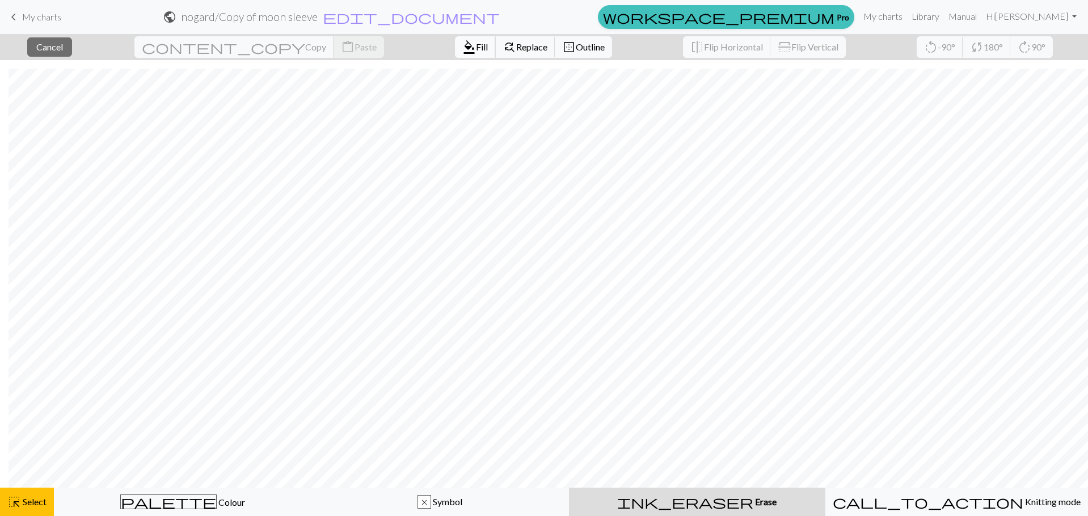
click at [476, 44] on span "Fill" at bounding box center [482, 46] width 12 height 11
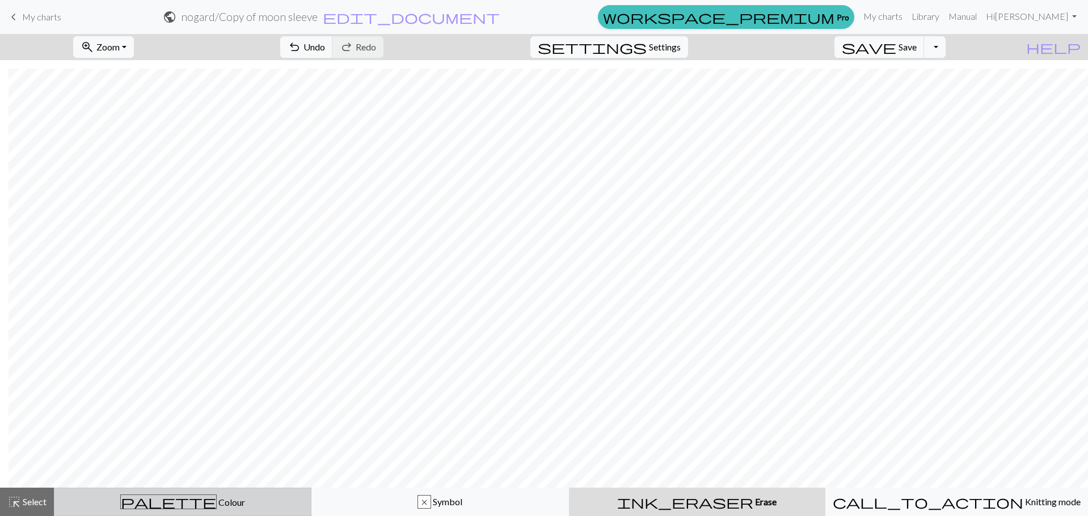
click at [217, 506] on span "Colour" at bounding box center [231, 502] width 28 height 11
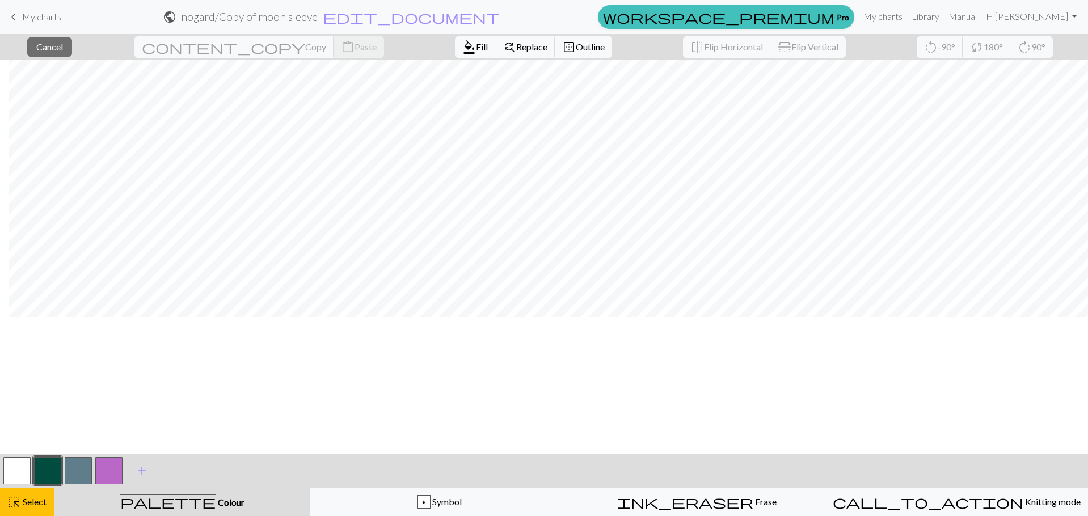
scroll to position [0, 9]
click at [103, 68] on div "close Cancel content_copy Copy content_paste Paste format_color_fill Fill find_…" at bounding box center [544, 275] width 1088 height 482
click at [119, 42] on div "close Cancel content_copy Copy content_paste Paste format_color_fill Fill find_…" at bounding box center [544, 47] width 1088 height 26
click at [11, 480] on button "button" at bounding box center [16, 470] width 27 height 27
click at [25, 500] on span "Select" at bounding box center [34, 501] width 26 height 11
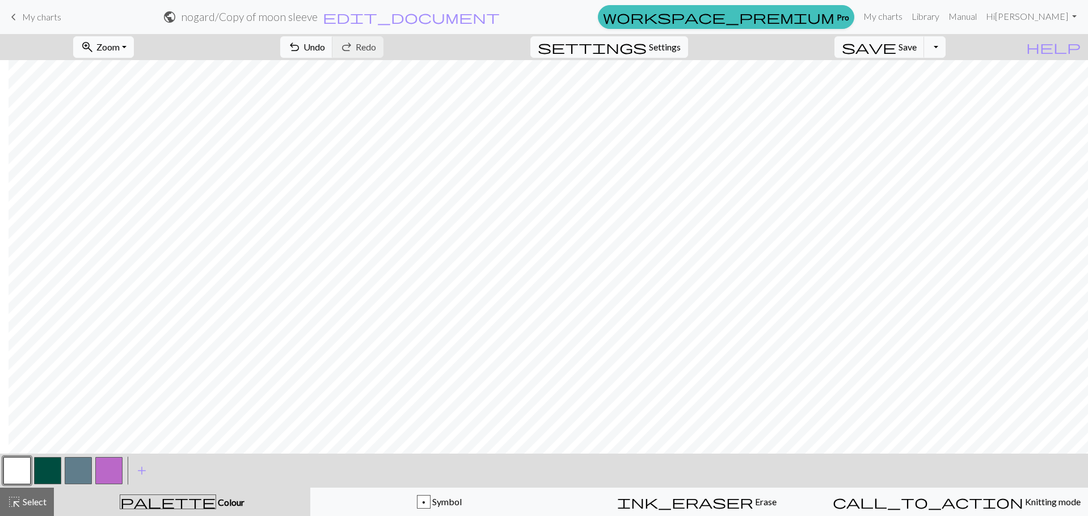
click at [120, 48] on span "Zoom" at bounding box center [107, 46] width 23 height 11
click at [131, 140] on button "50%" at bounding box center [119, 136] width 90 height 18
click at [128, 43] on button "zoom_in Zoom Zoom" at bounding box center [103, 47] width 61 height 22
click at [136, 151] on button "100%" at bounding box center [119, 154] width 90 height 18
click at [134, 38] on button "zoom_in Zoom Zoom" at bounding box center [103, 47] width 61 height 22
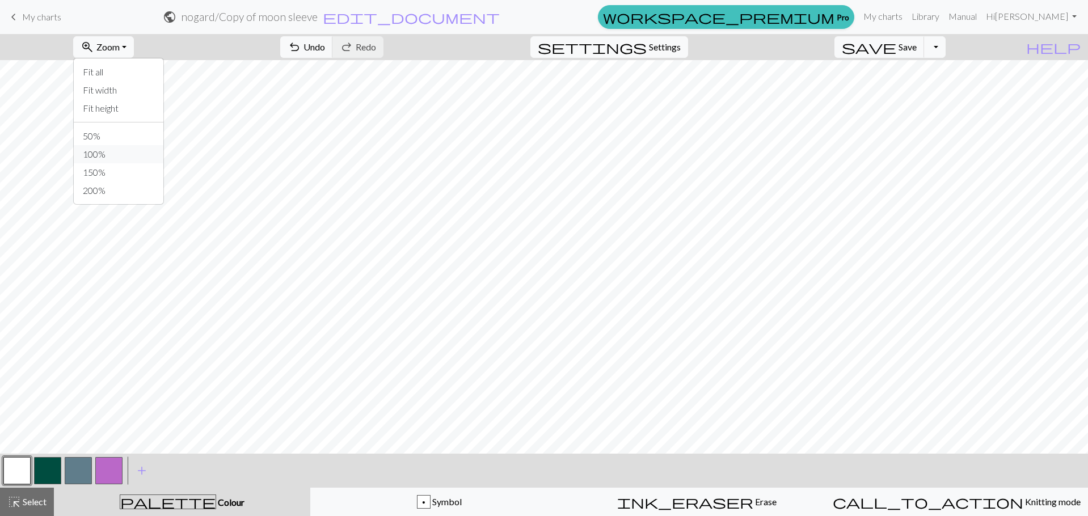
click at [152, 148] on button "100%" at bounding box center [119, 154] width 90 height 18
click at [120, 50] on span "Zoom" at bounding box center [107, 46] width 23 height 11
click at [142, 137] on button "50%" at bounding box center [119, 136] width 90 height 18
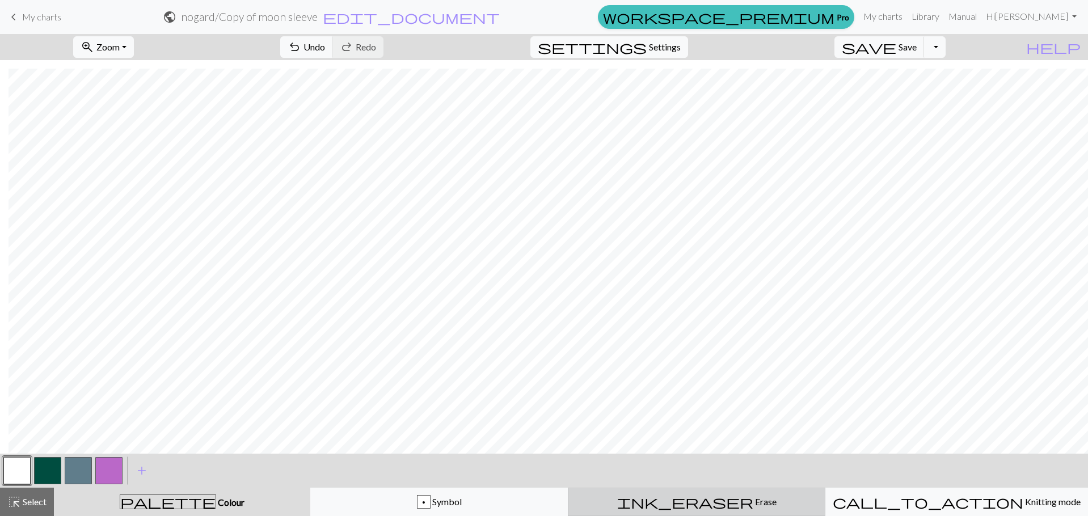
click at [667, 497] on div "ink_eraser Erase Erase" at bounding box center [696, 502] width 243 height 14
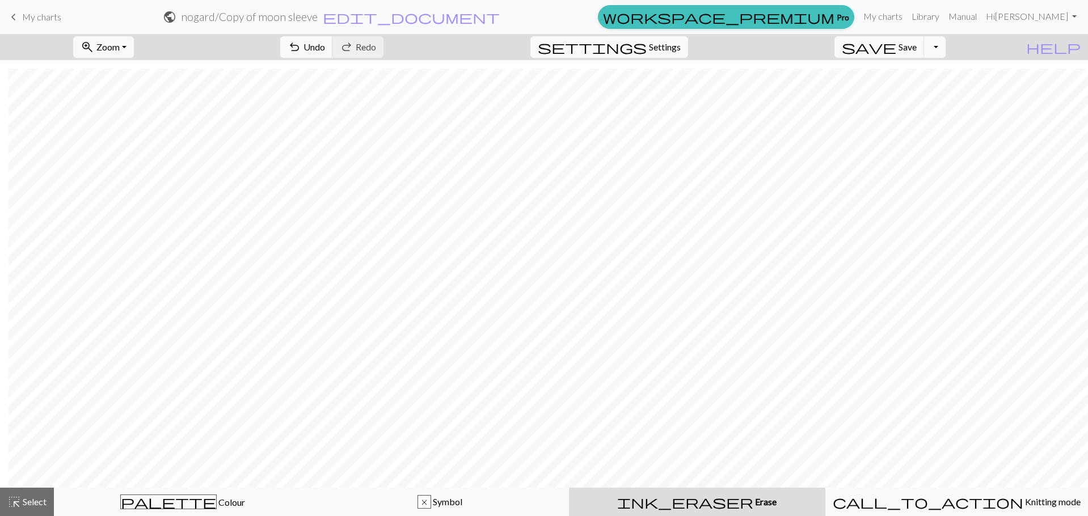
scroll to position [613, 9]
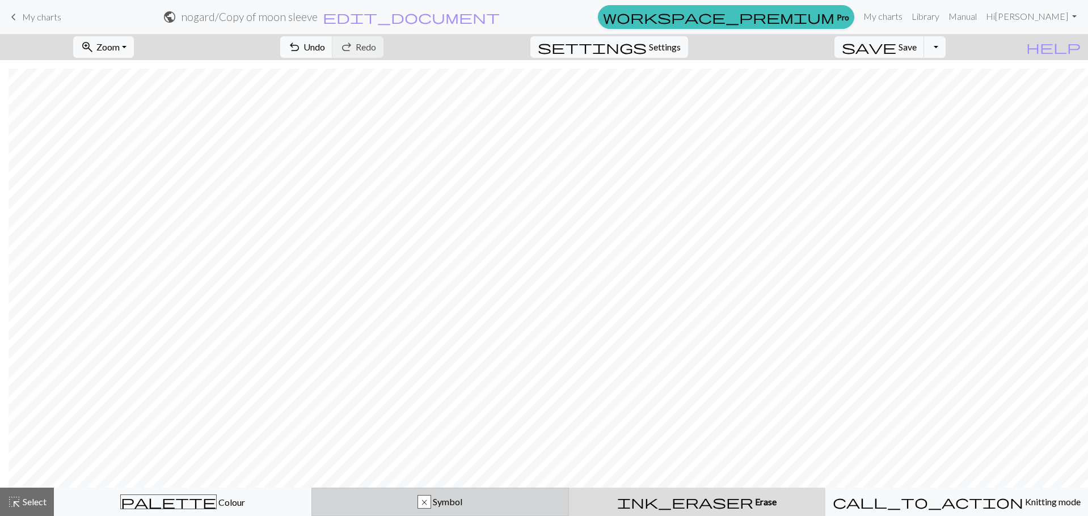
click at [484, 499] on div "x Symbol" at bounding box center [440, 502] width 243 height 14
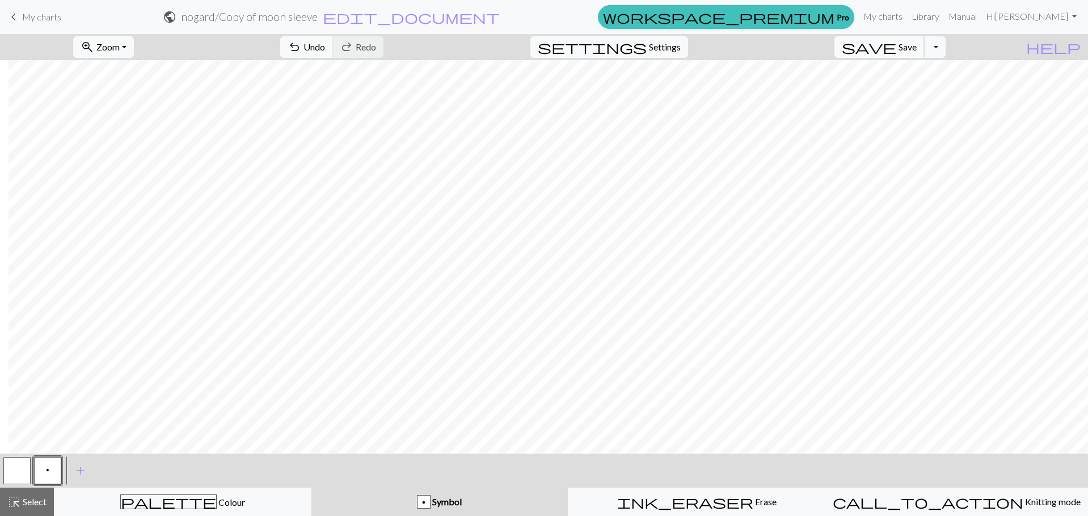
click at [917, 44] on span "Save" at bounding box center [908, 46] width 18 height 11
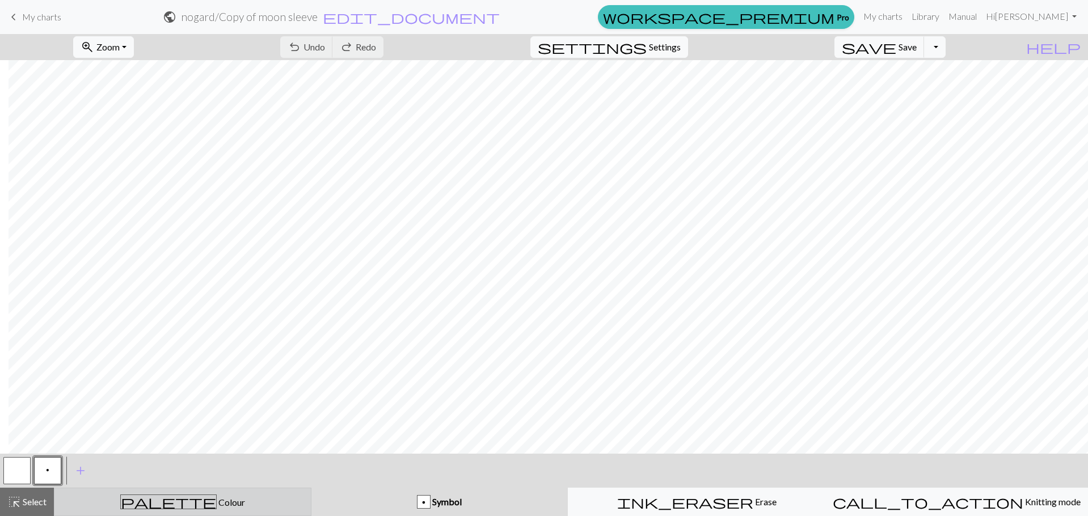
click at [137, 495] on div "palette Colour Colour" at bounding box center [182, 502] width 243 height 15
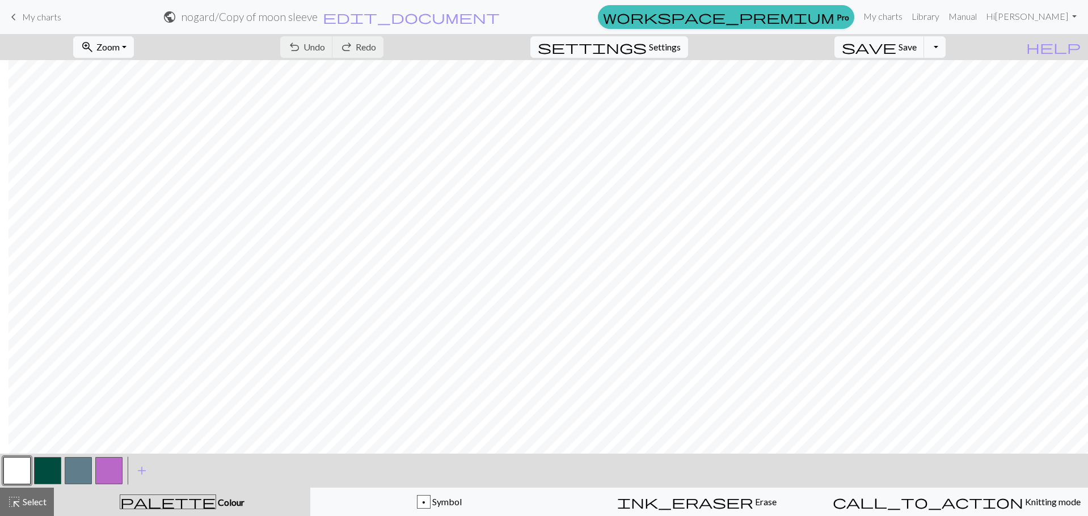
click at [79, 468] on button "button" at bounding box center [78, 470] width 27 height 27
click at [53, 465] on button "button" at bounding box center [47, 470] width 27 height 27
click at [78, 475] on button "button" at bounding box center [78, 470] width 27 height 27
click at [47, 477] on button "button" at bounding box center [47, 470] width 27 height 27
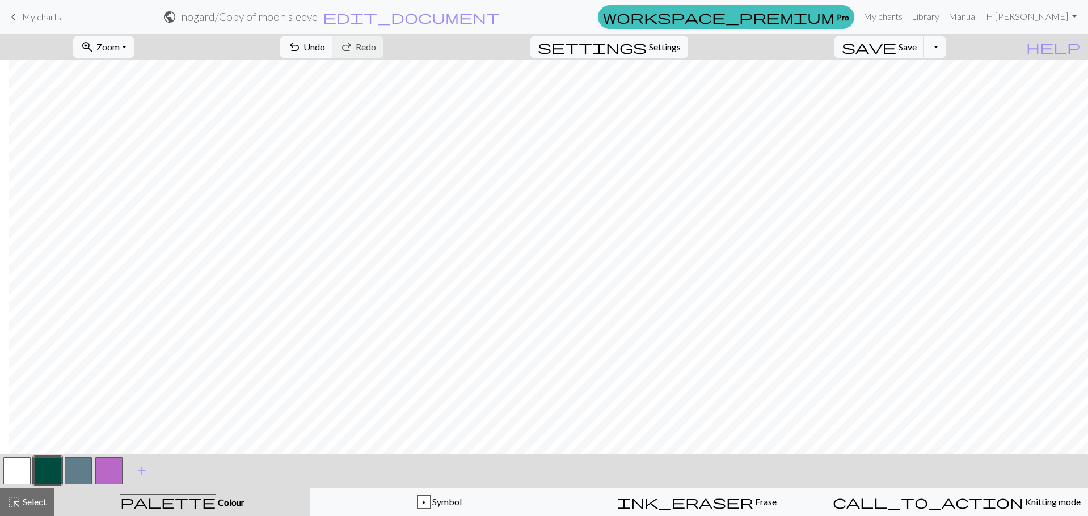
click at [76, 469] on button "button" at bounding box center [78, 470] width 27 height 27
click at [325, 45] on span "Undo" at bounding box center [314, 46] width 22 height 11
click at [47, 466] on button "button" at bounding box center [47, 470] width 27 height 27
click at [79, 466] on button "button" at bounding box center [78, 470] width 27 height 27
click at [917, 46] on span "Save" at bounding box center [908, 46] width 18 height 11
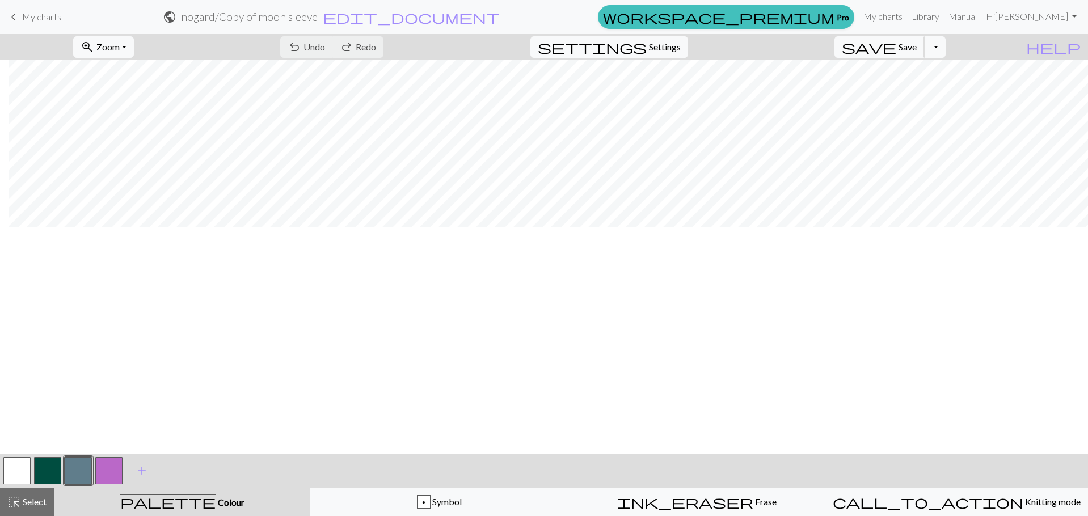
scroll to position [137, 9]
click at [133, 54] on button "zoom_in Zoom Zoom" at bounding box center [103, 47] width 61 height 22
click at [131, 147] on button "100%" at bounding box center [119, 154] width 90 height 18
drag, startPoint x: 509, startPoint y: 454, endPoint x: 497, endPoint y: 450, distance: 12.2
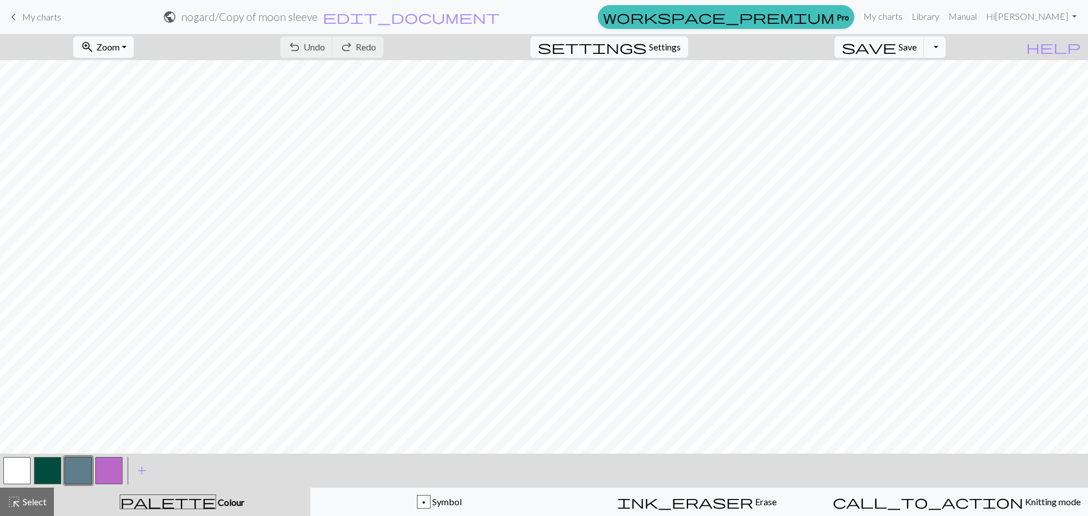
click at [496, 450] on div "zoom_in Zoom Zoom Fit all Fit width Fit height 50% 100% 150% 200% undo Undo Und…" at bounding box center [544, 275] width 1088 height 482
click at [120, 44] on span "Zoom" at bounding box center [107, 46] width 23 height 11
click at [153, 147] on button "100%" at bounding box center [119, 154] width 90 height 18
click at [120, 50] on span "Zoom" at bounding box center [107, 46] width 23 height 11
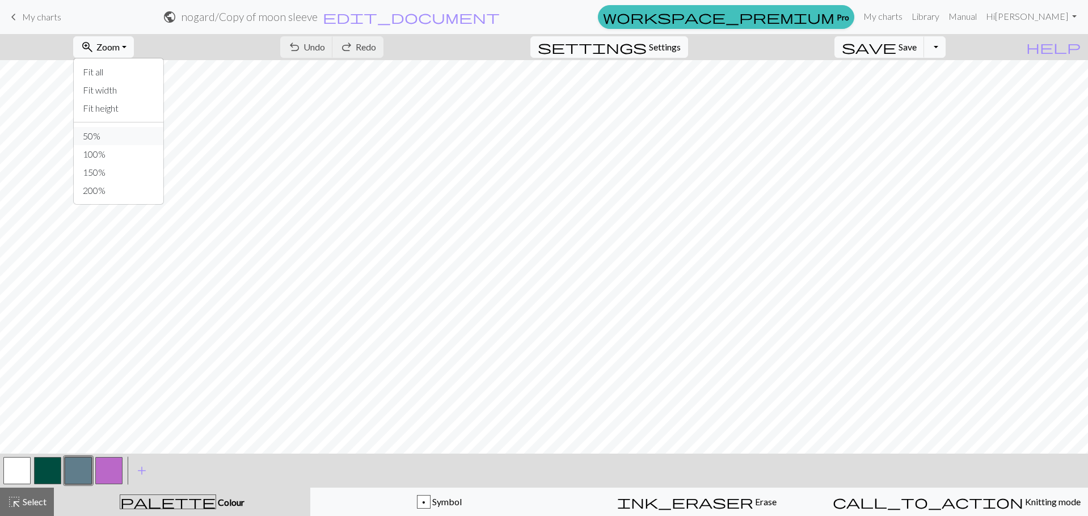
click at [154, 132] on button "50%" at bounding box center [119, 136] width 90 height 18
click at [134, 39] on button "zoom_in Zoom Zoom" at bounding box center [103, 47] width 61 height 22
click at [148, 150] on button "100%" at bounding box center [119, 154] width 90 height 18
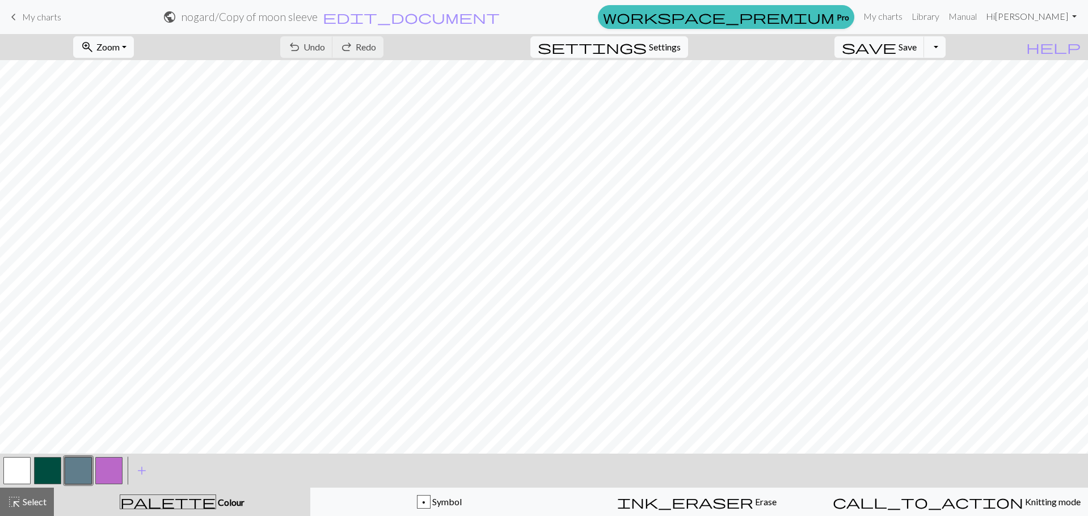
click at [1061, 11] on link "Hi Wolfe" at bounding box center [1031, 16] width 100 height 23
drag, startPoint x: 820, startPoint y: 41, endPoint x: 884, endPoint y: 44, distance: 63.6
click at [821, 41] on div "zoom_in Zoom Zoom Fit all Fit width Fit height 50% 100% 150% 200% undo Undo Und…" at bounding box center [509, 47] width 1019 height 26
click at [896, 49] on span "save" at bounding box center [869, 47] width 54 height 16
click at [896, 48] on span "save" at bounding box center [869, 47] width 54 height 16
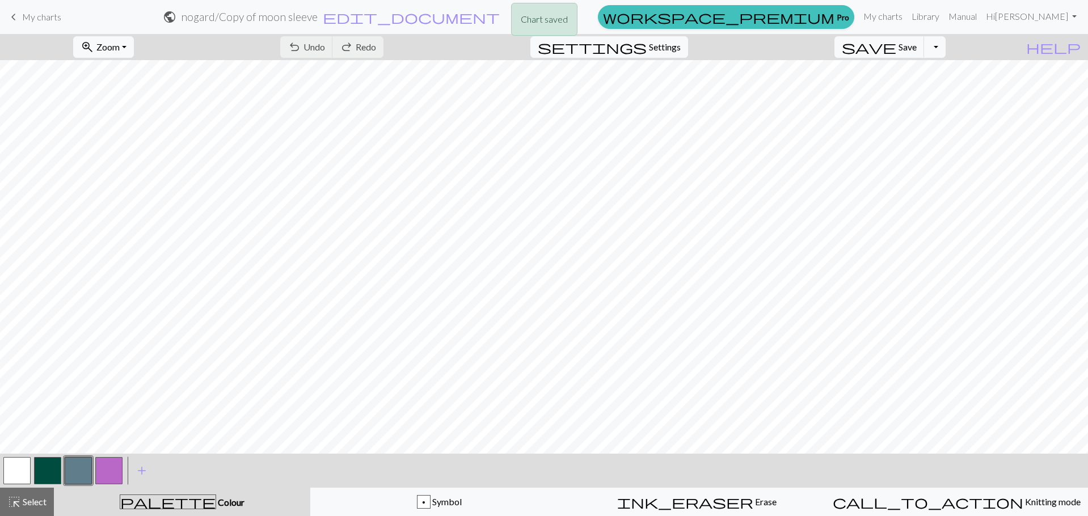
click at [917, 43] on div "Chart saved Chart saved" at bounding box center [544, 45] width 1088 height 90
click at [916, 43] on div "Chart saved Chart saved" at bounding box center [544, 45] width 1088 height 90
click at [916, 43] on div "Chart saved" at bounding box center [544, 22] width 1088 height 45
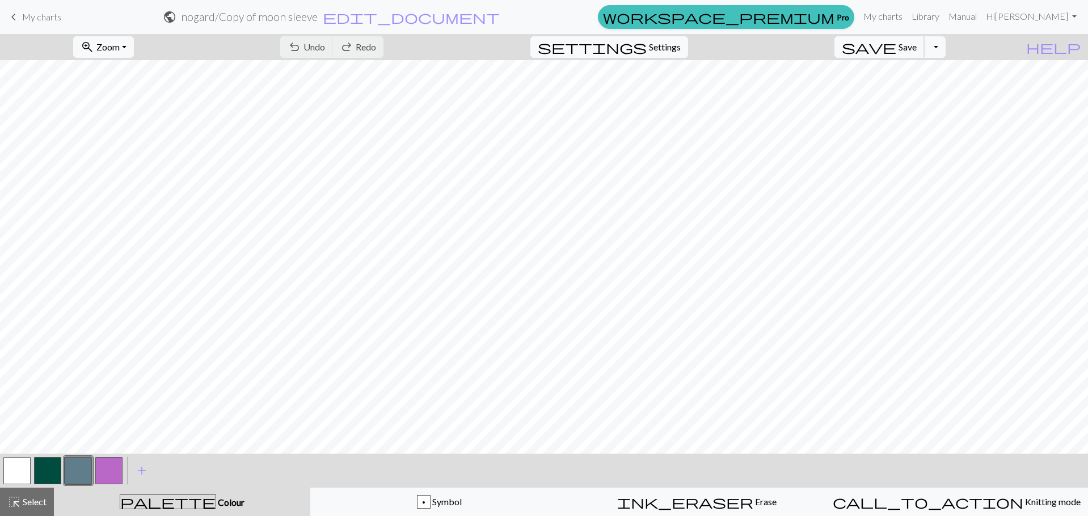
click at [916, 43] on button "save Save Save" at bounding box center [879, 47] width 90 height 22
click at [1062, 7] on link "Hi Wolfe" at bounding box center [1031, 16] width 100 height 23
click at [1022, 84] on link "Logout" at bounding box center [1016, 85] width 36 height 23
